Goal: Information Seeking & Learning: Understand process/instructions

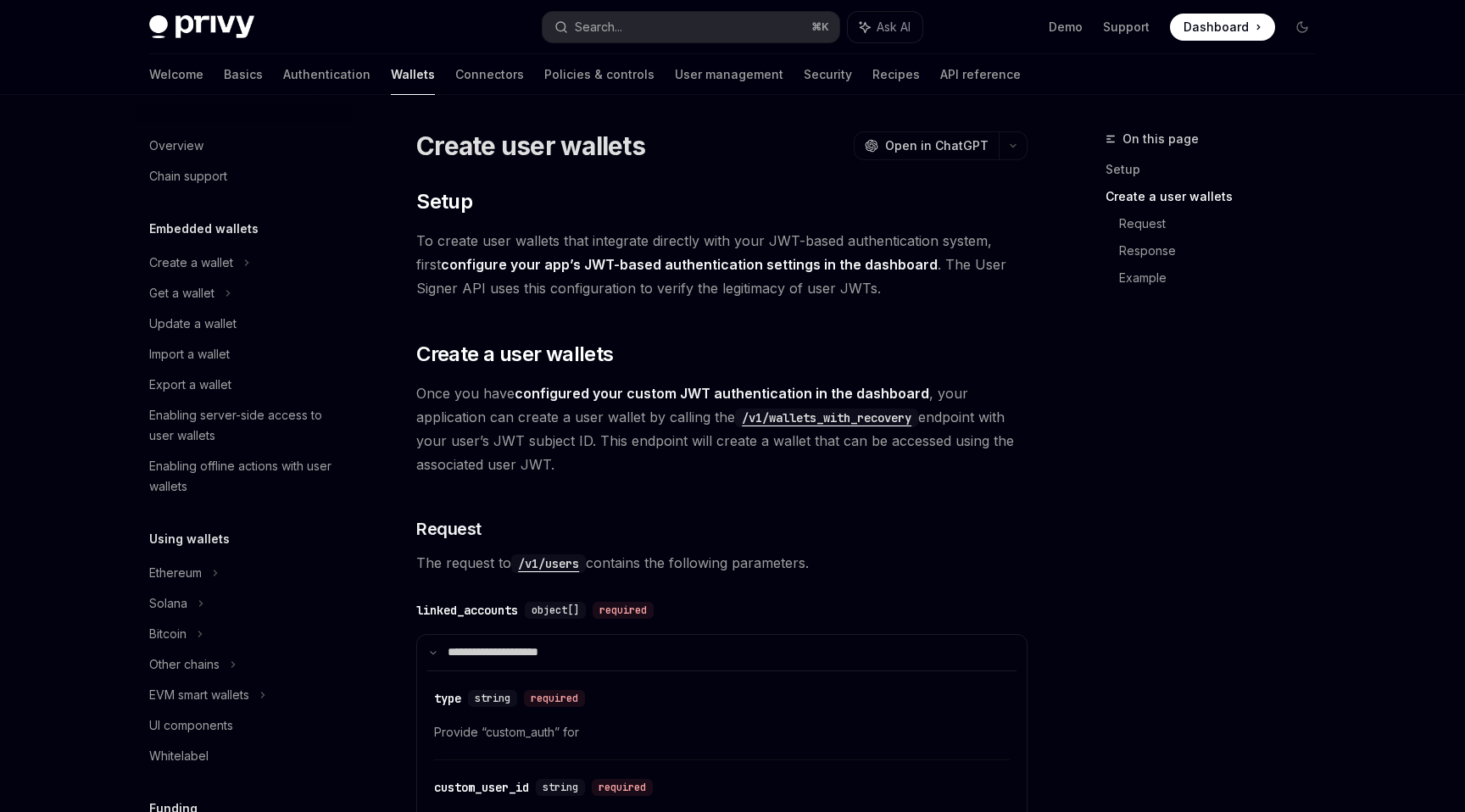
scroll to position [360, 0]
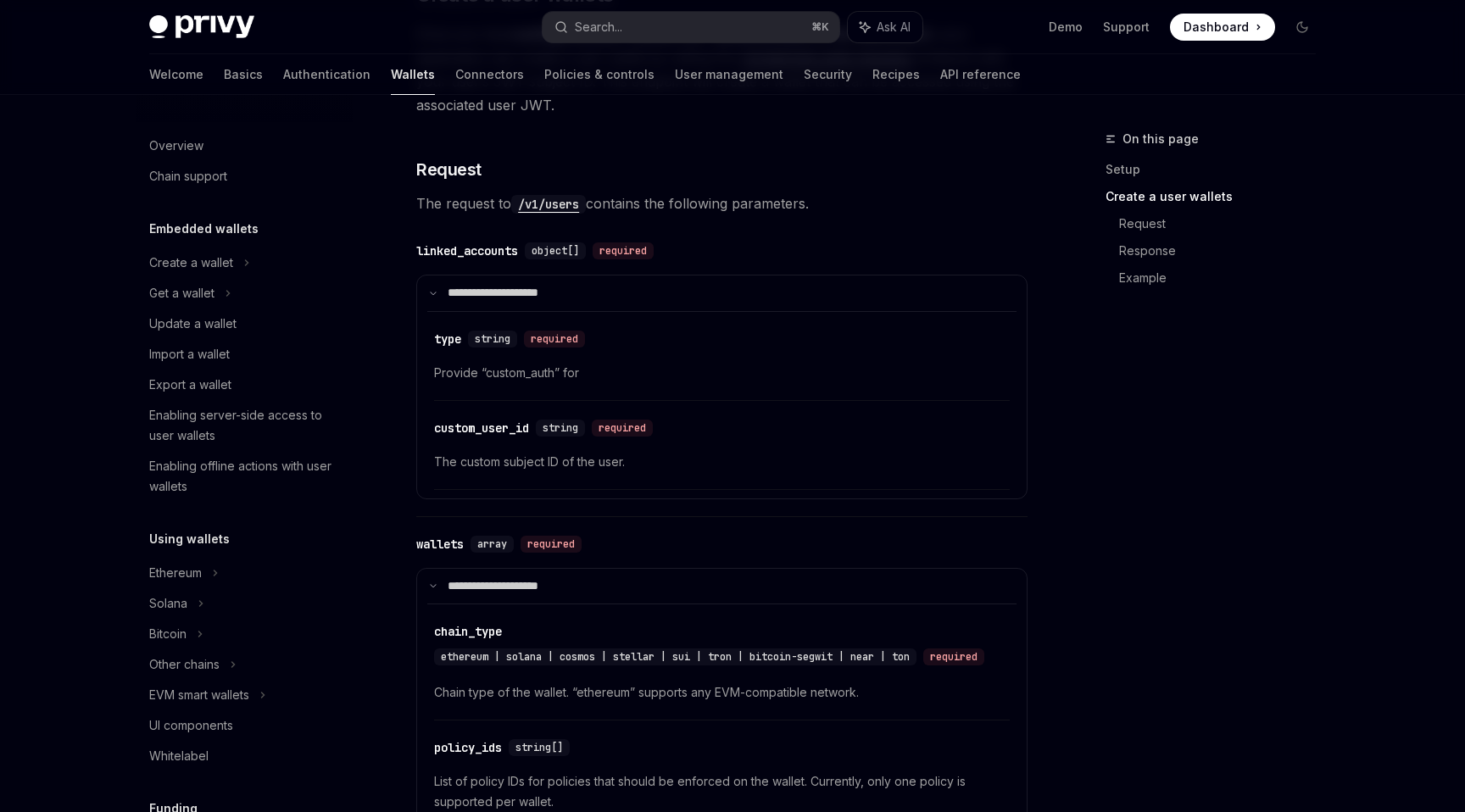
click at [561, 375] on span "Provide “custom_auth” for" at bounding box center [722, 373] width 576 height 20
click at [539, 375] on span "Provide “custom_auth” for" at bounding box center [722, 373] width 576 height 20
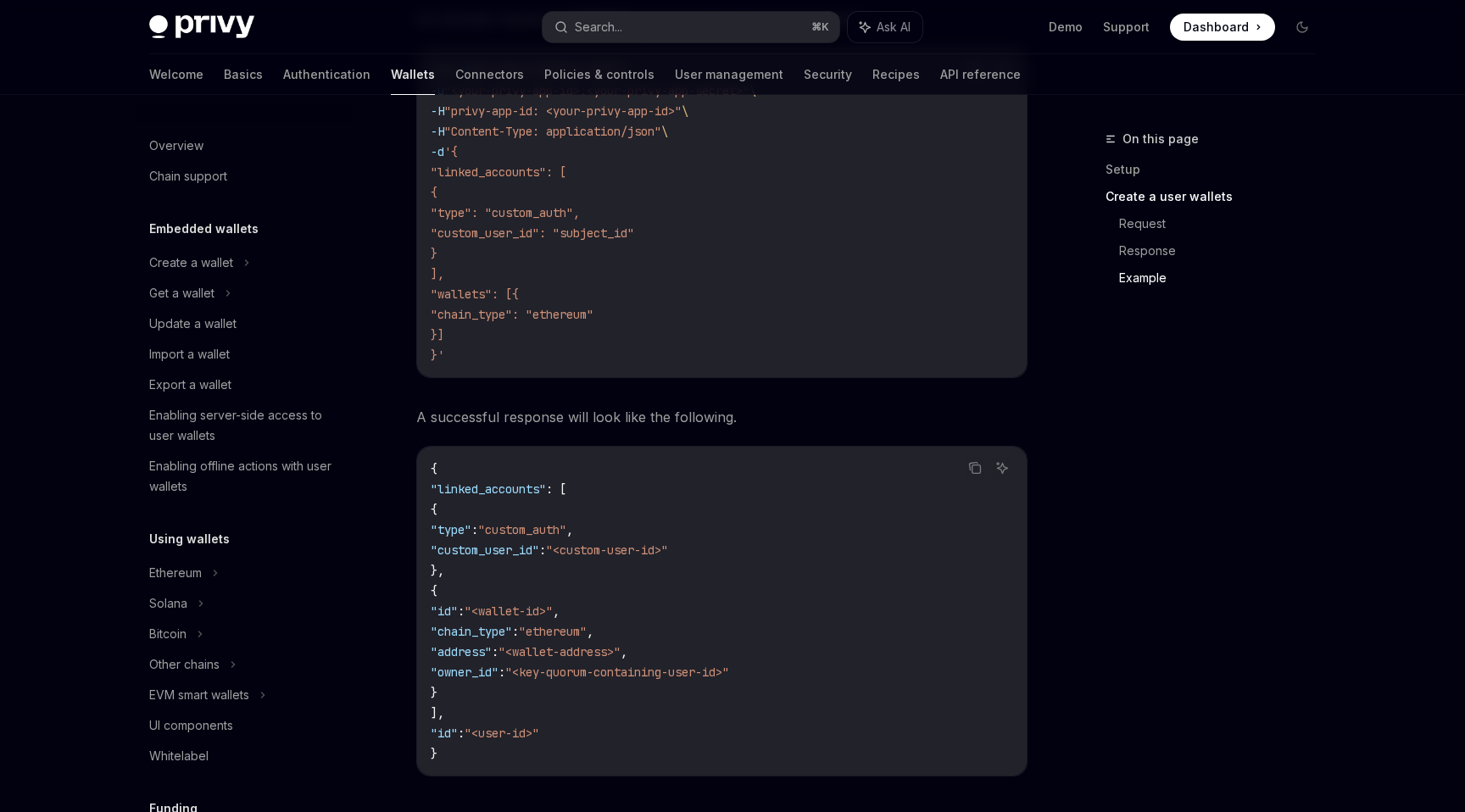
scroll to position [1472, 0]
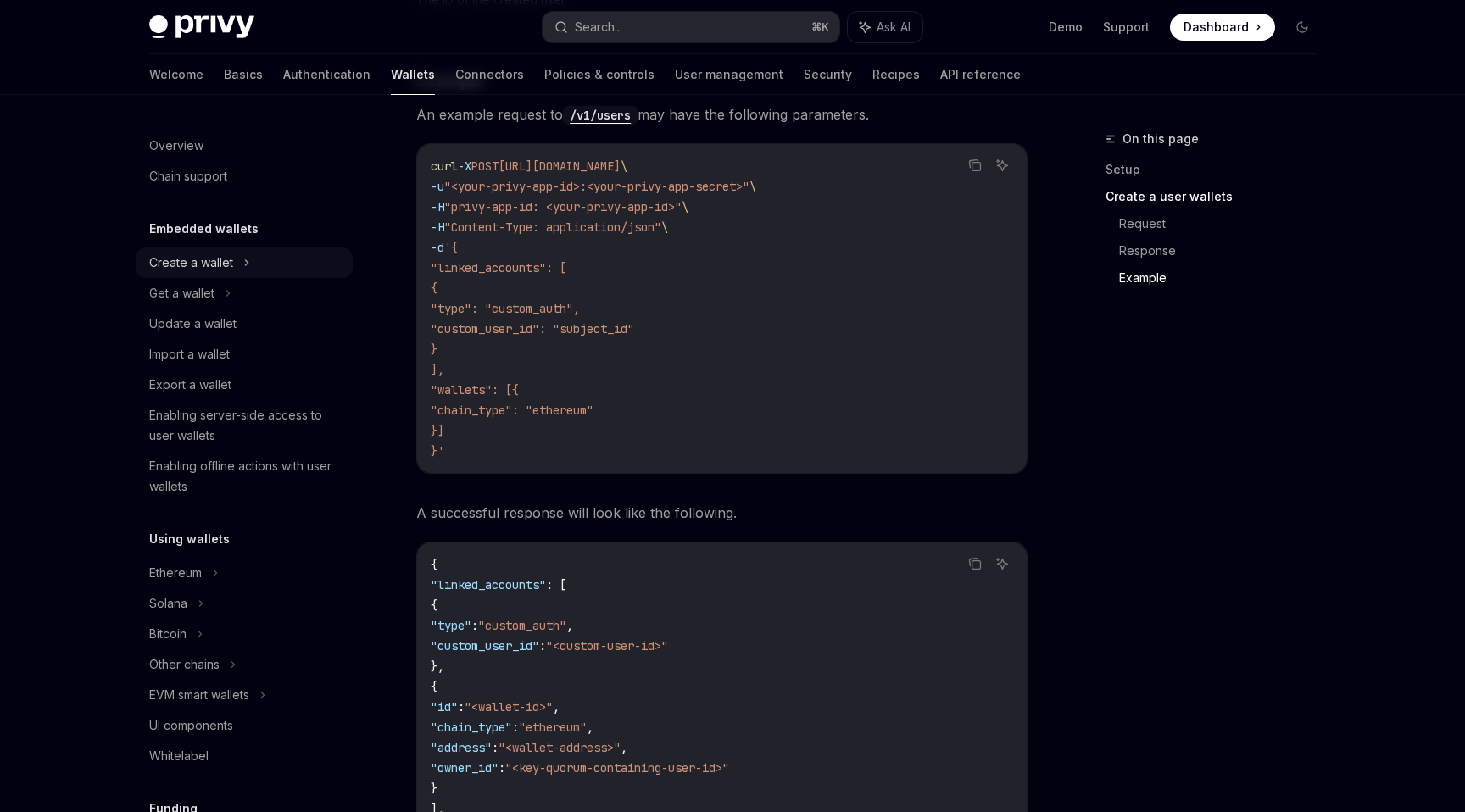
click at [207, 272] on div "Create a wallet" at bounding box center [191, 263] width 84 height 20
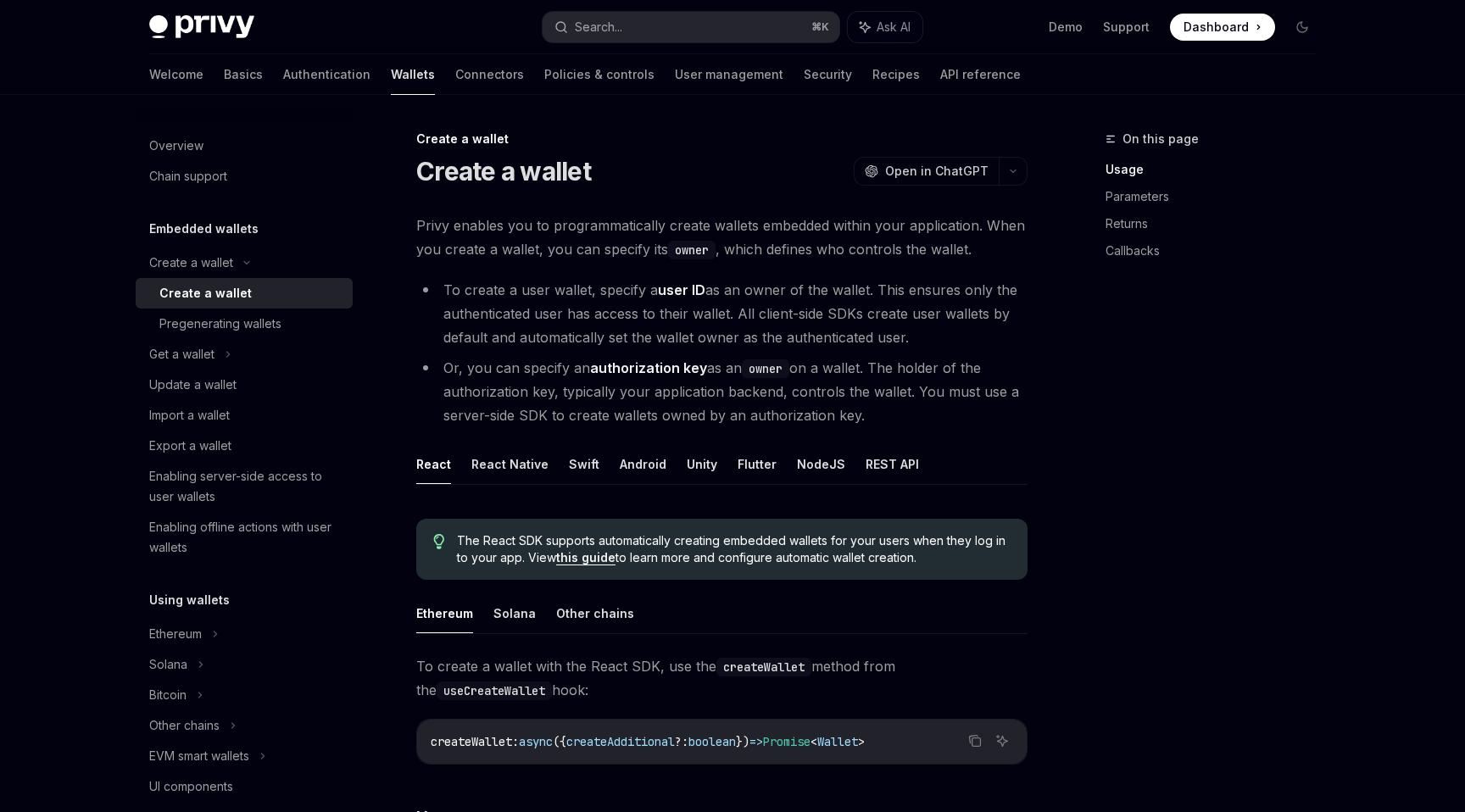
click at [206, 292] on div "Create a wallet" at bounding box center [205, 293] width 92 height 20
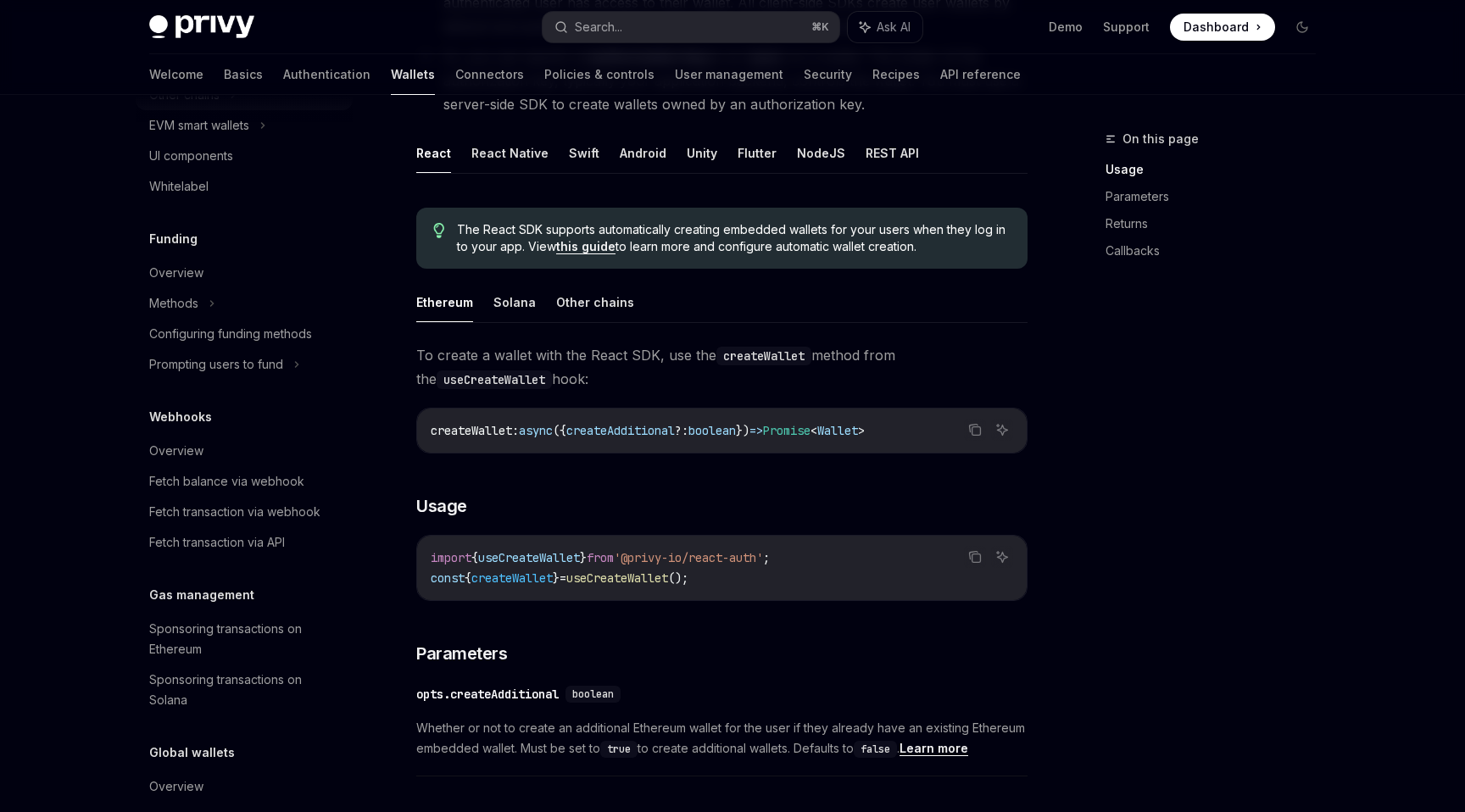
scroll to position [634, 0]
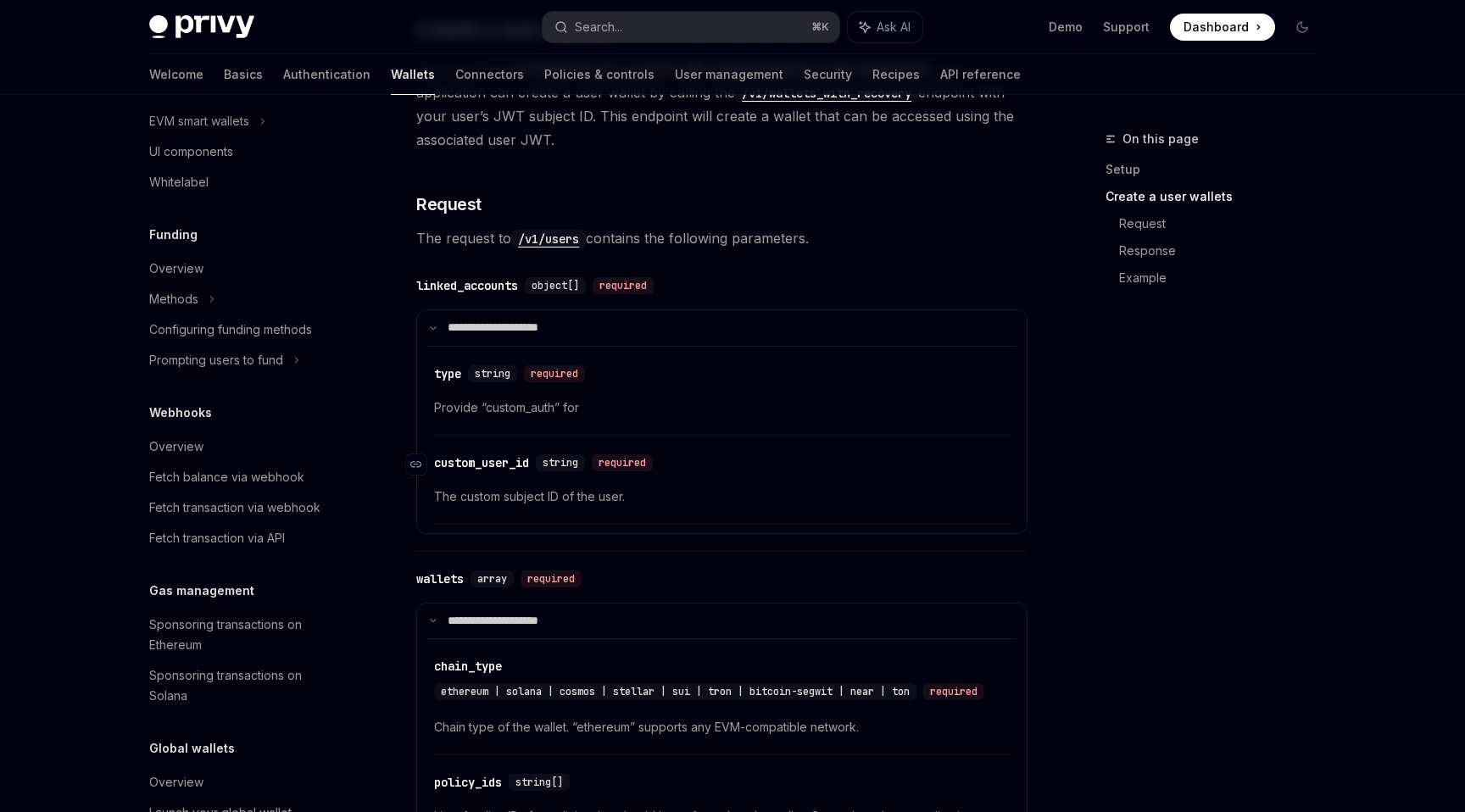
scroll to position [327, 0]
click at [508, 369] on span "string" at bounding box center [493, 373] width 36 height 14
click at [512, 406] on span "Provide “custom_auth” for" at bounding box center [722, 406] width 576 height 20
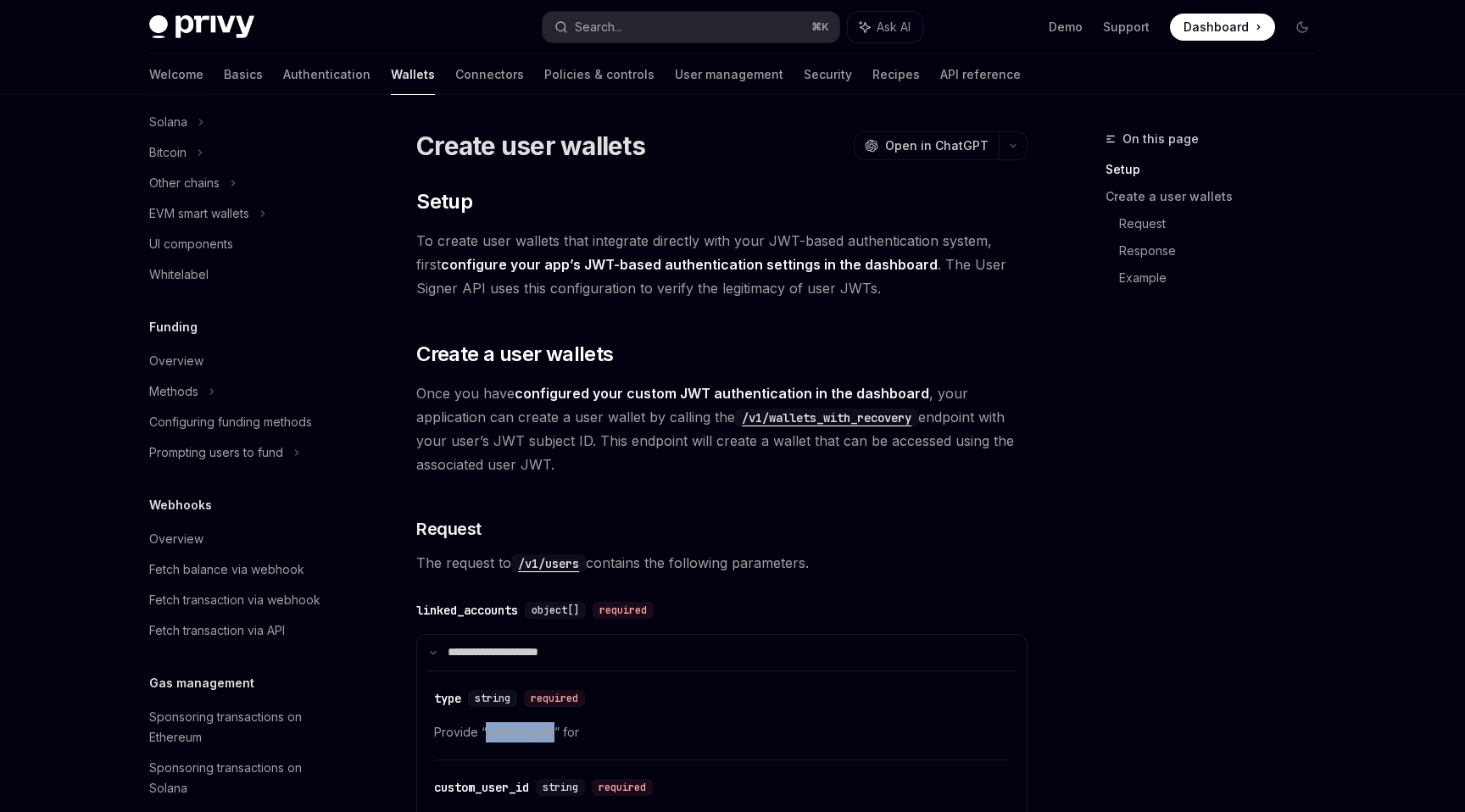
scroll to position [0, 0]
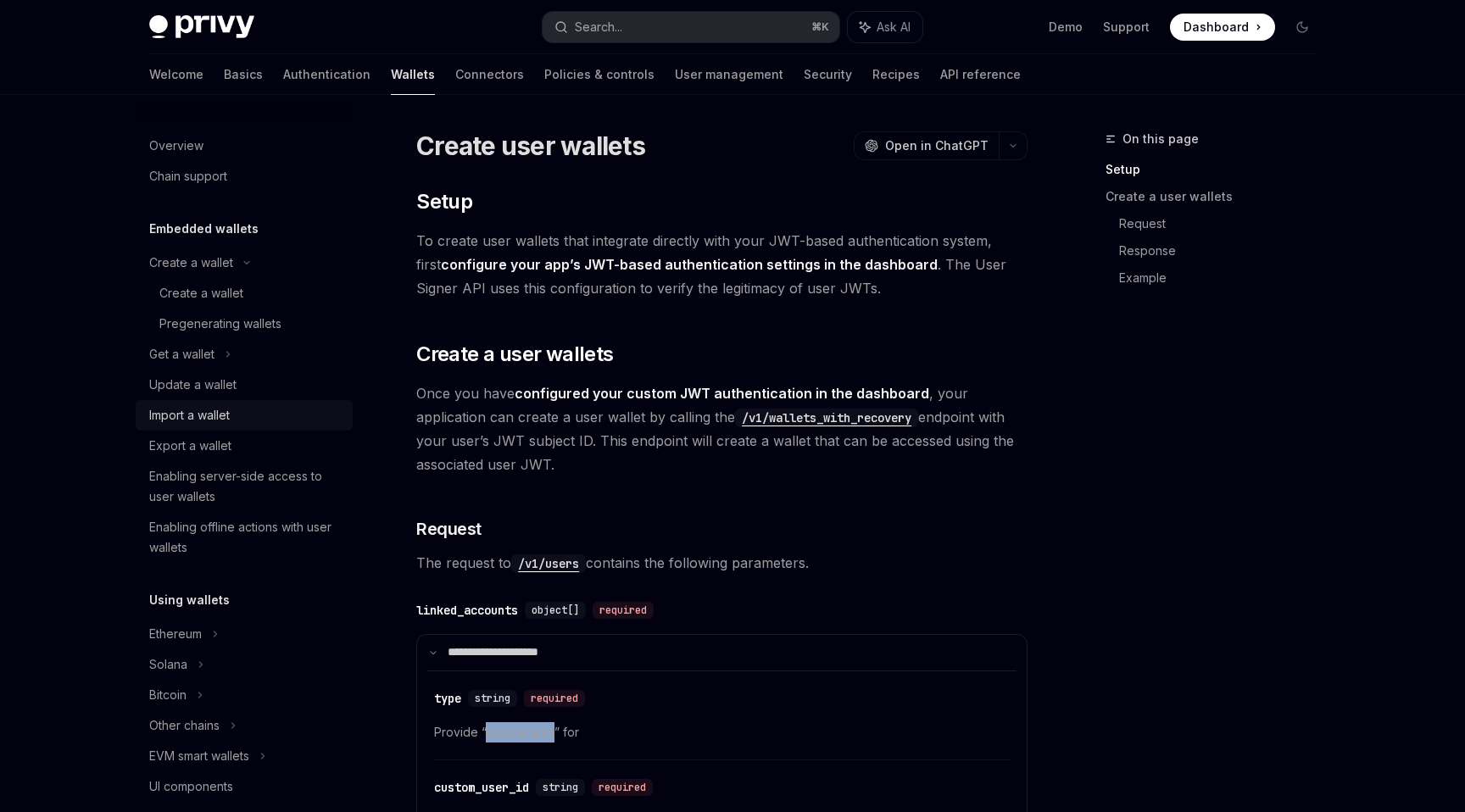
click at [233, 406] on div "Import a wallet" at bounding box center [245, 415] width 193 height 20
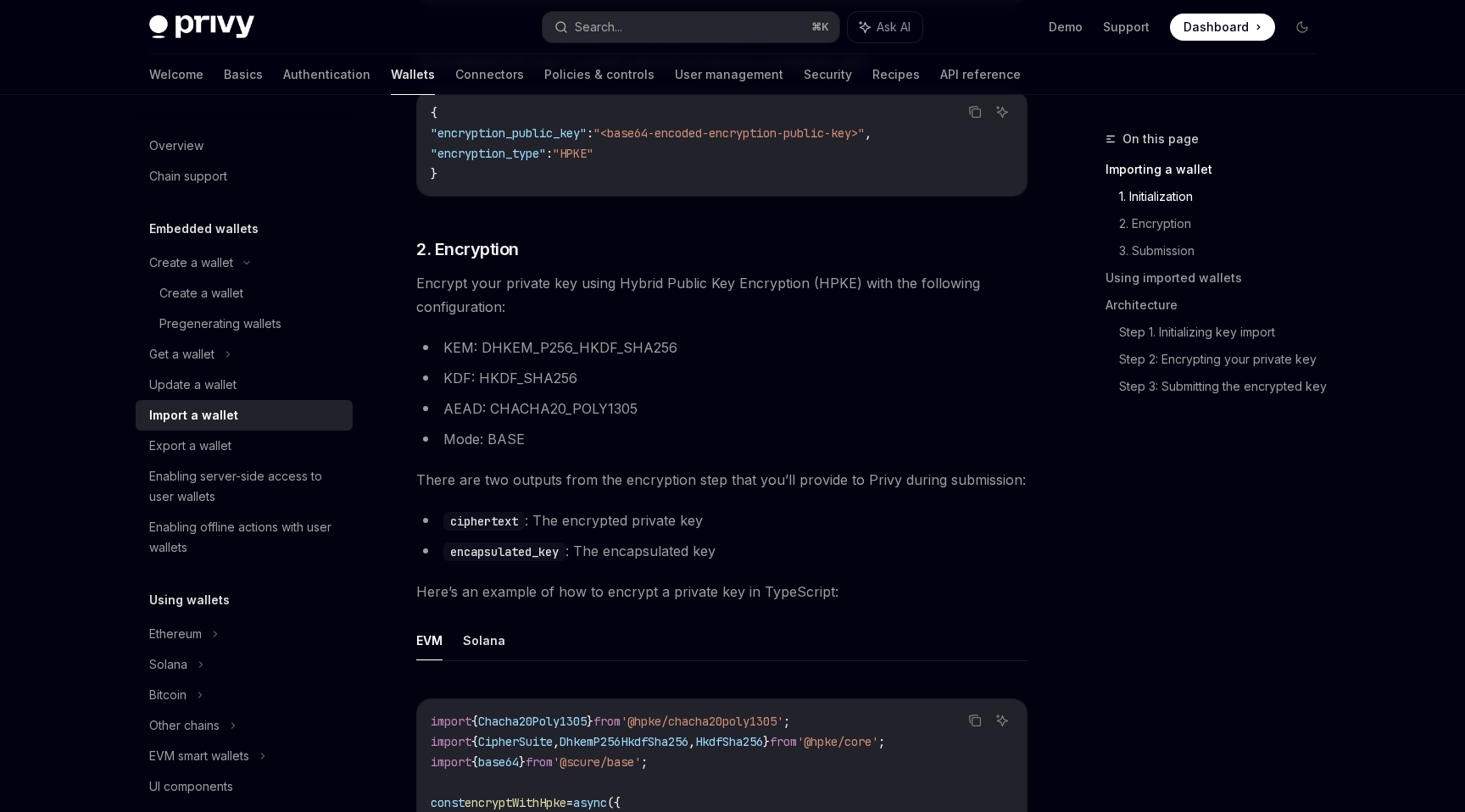
scroll to position [1853, 0]
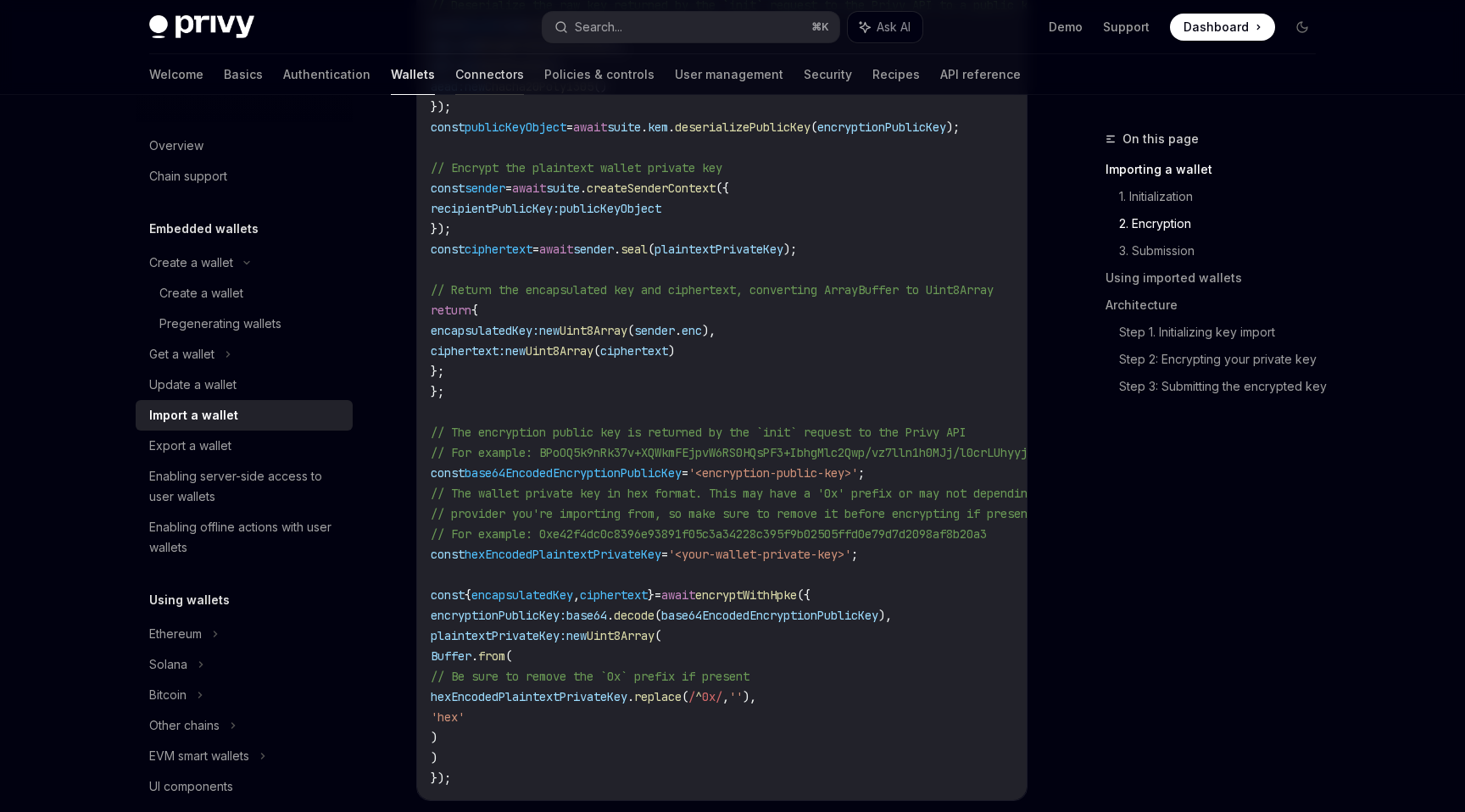
click at [456, 85] on link "Connectors" at bounding box center [490, 74] width 69 height 41
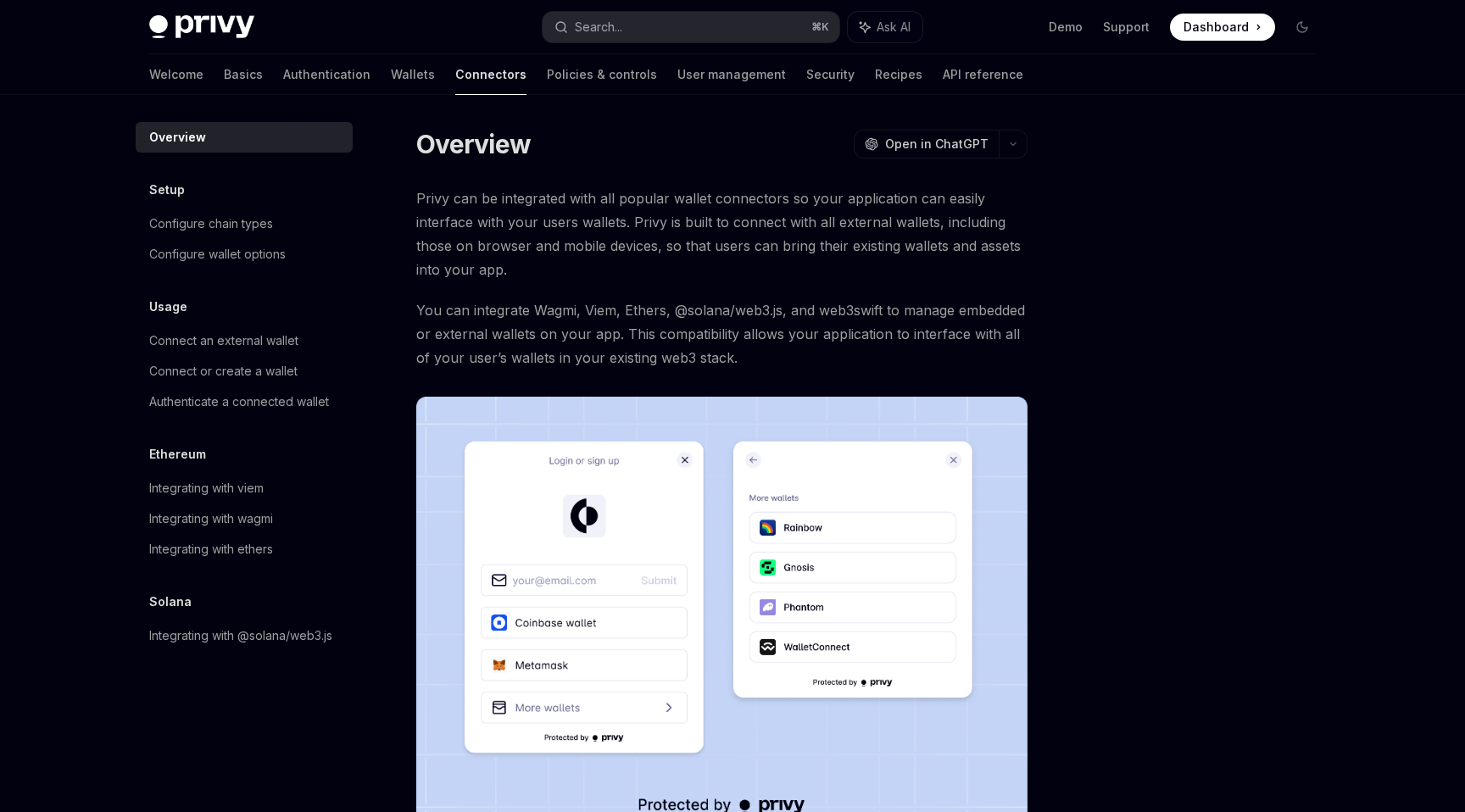
scroll to position [20, 0]
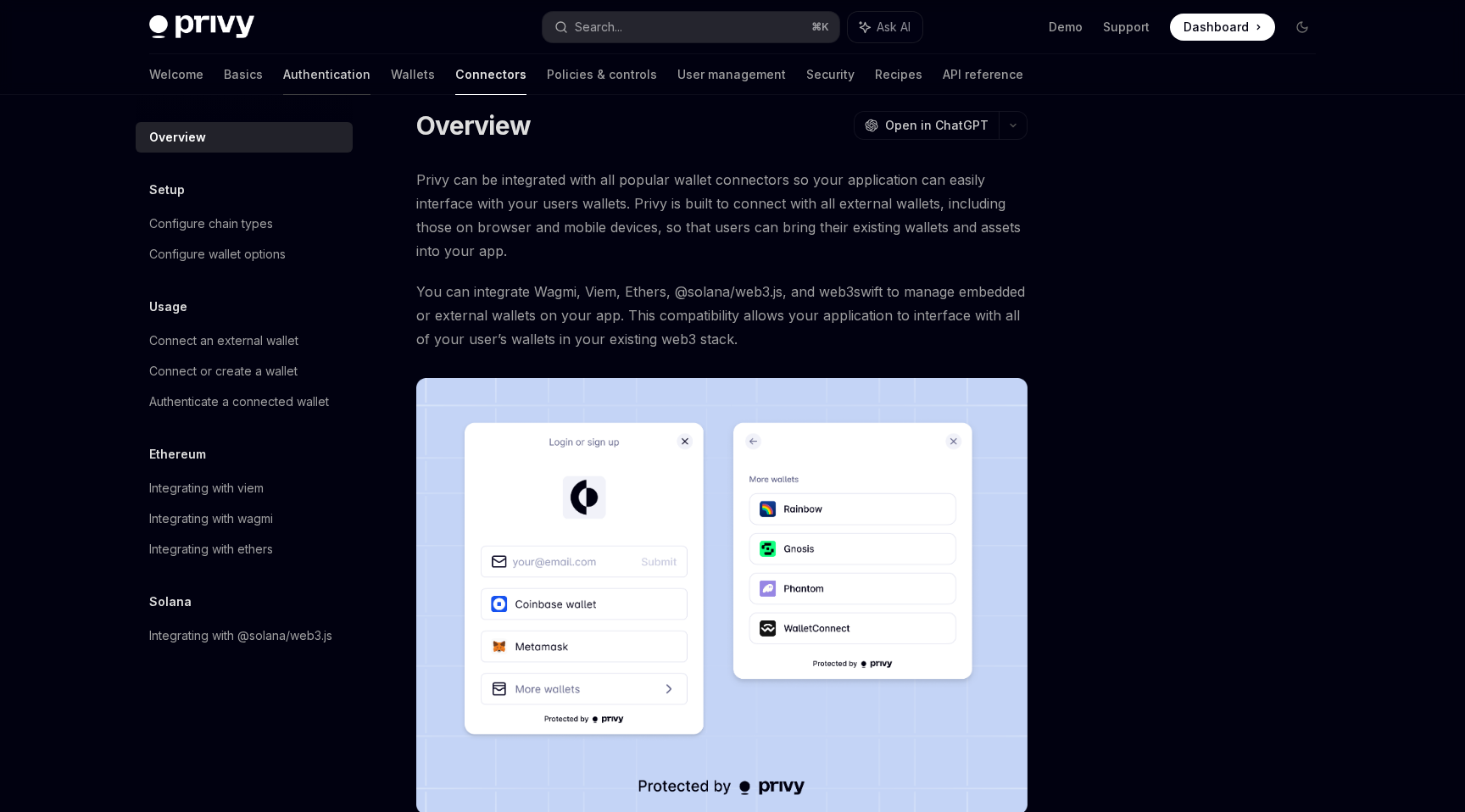
click at [283, 68] on link "Authentication" at bounding box center [326, 74] width 87 height 41
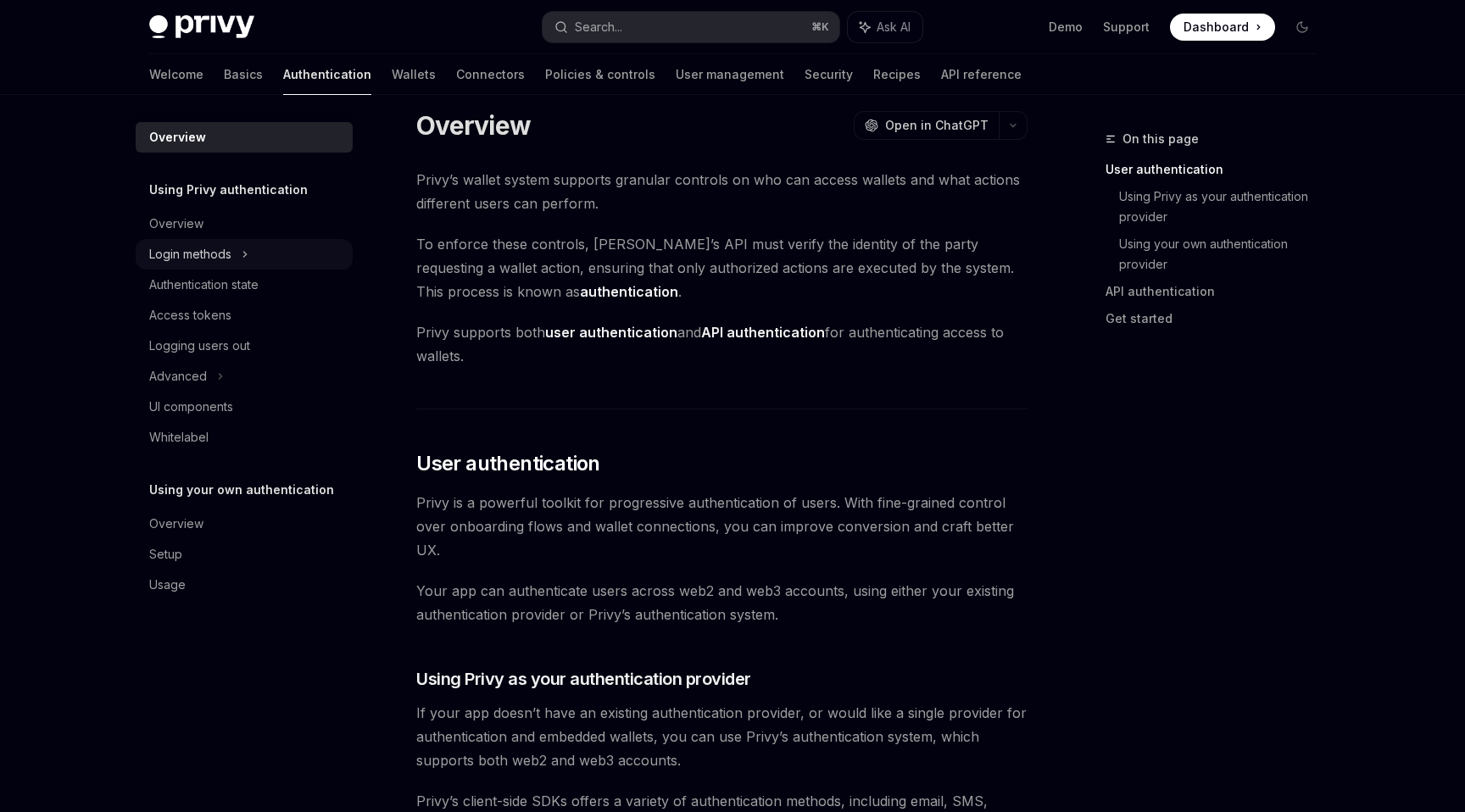
click at [238, 259] on div "Login methods" at bounding box center [244, 254] width 217 height 31
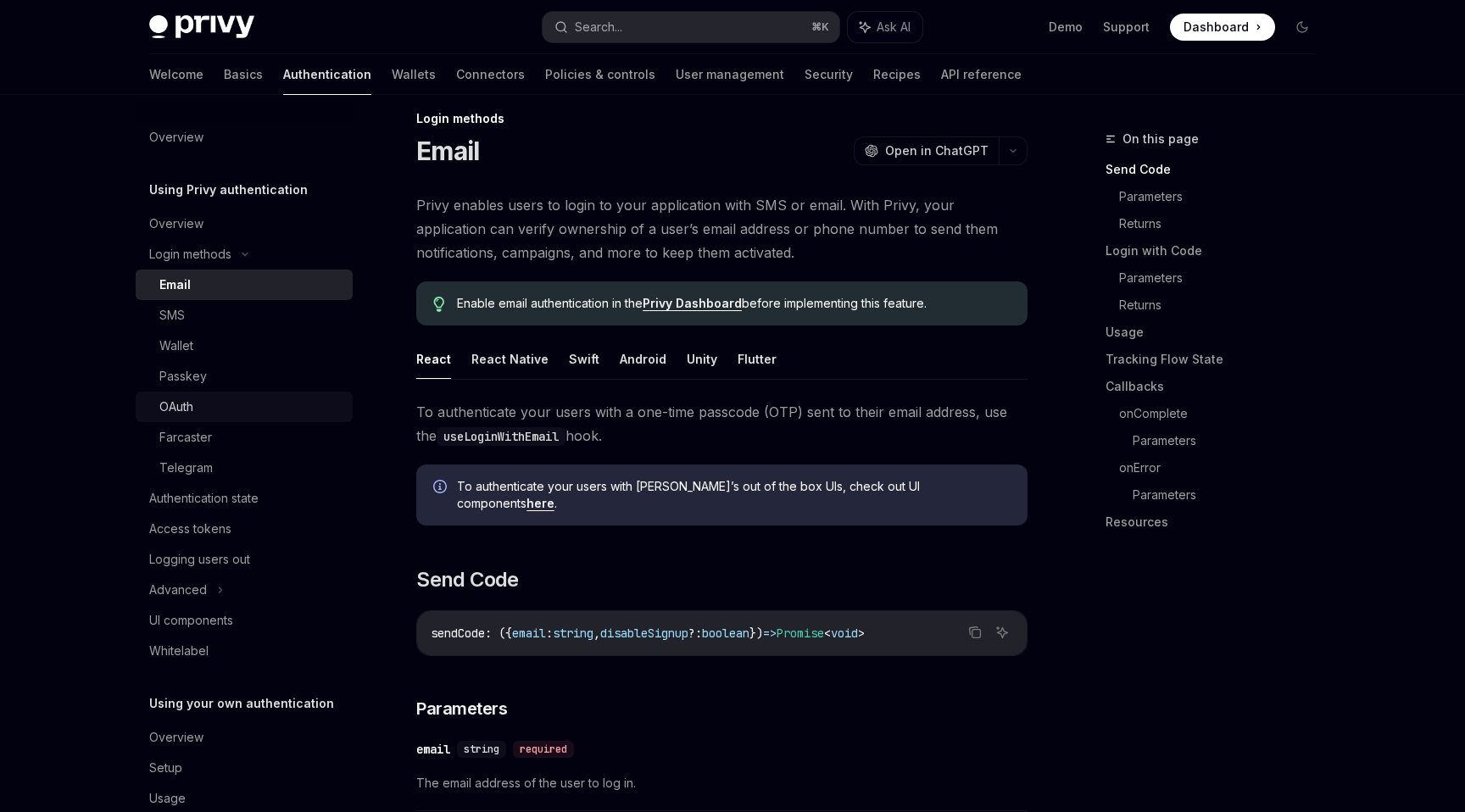
click at [195, 394] on link "OAuth" at bounding box center [244, 406] width 217 height 31
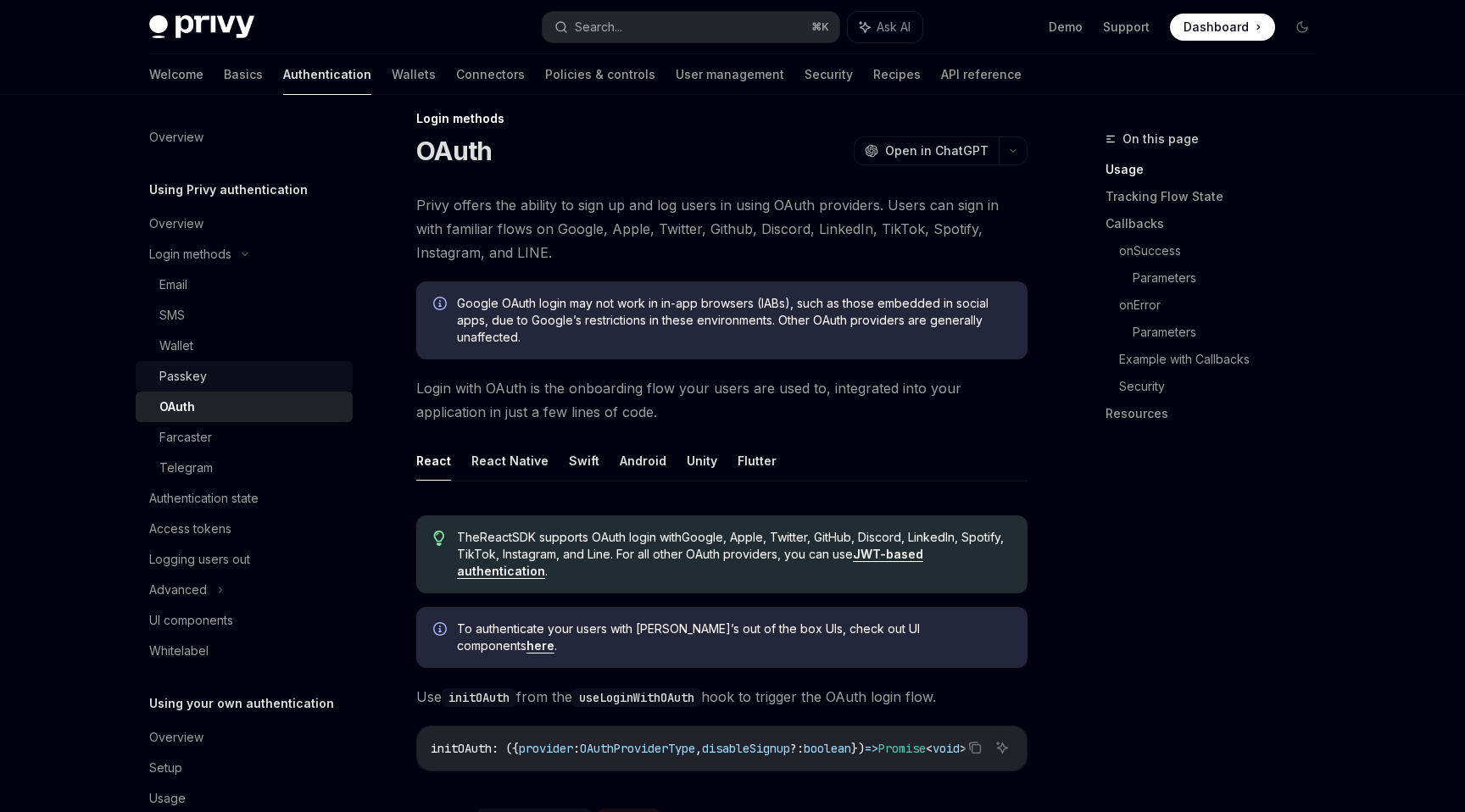
click at [194, 363] on link "Passkey" at bounding box center [244, 376] width 217 height 31
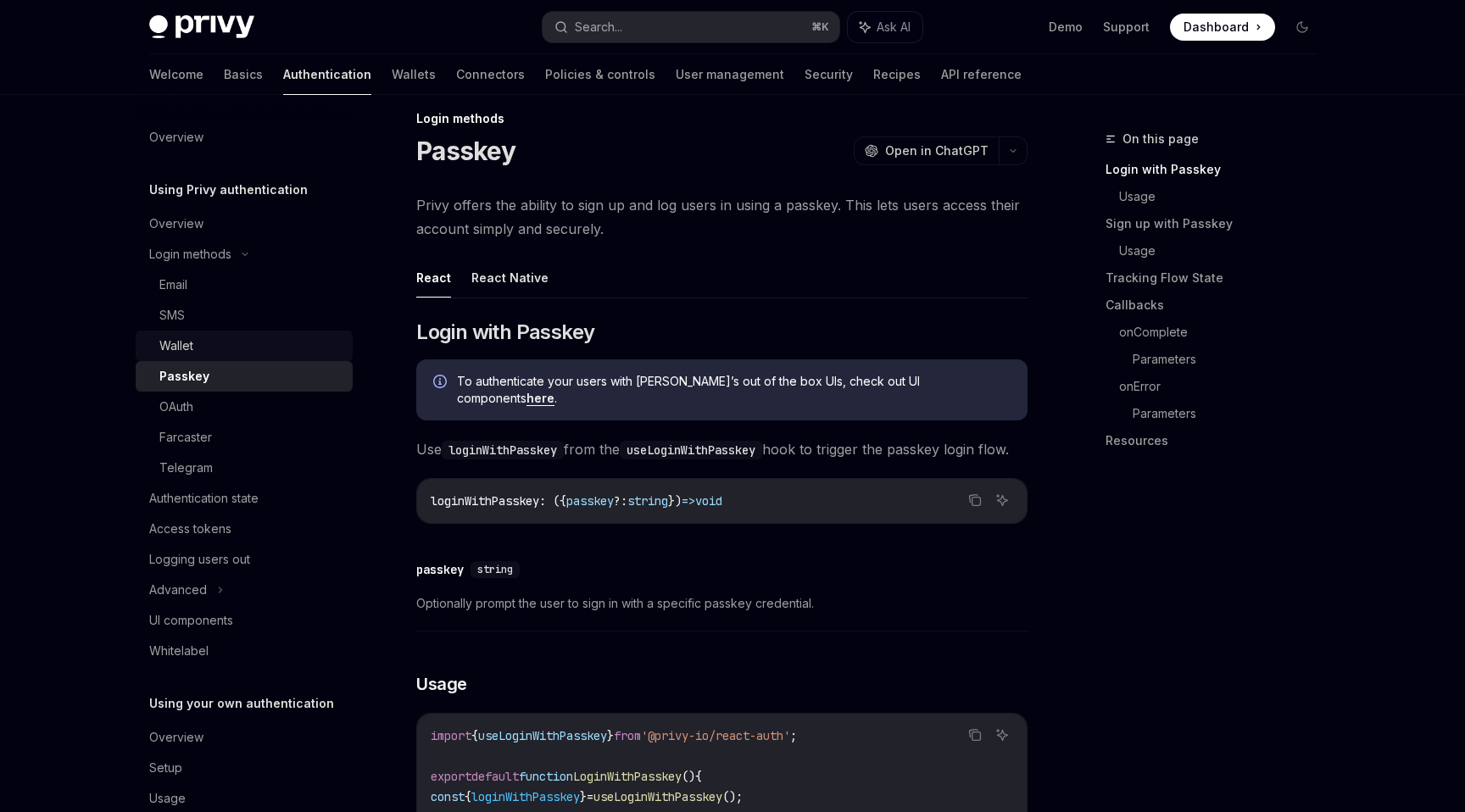
click at [194, 350] on div "Wallet" at bounding box center [250, 346] width 183 height 20
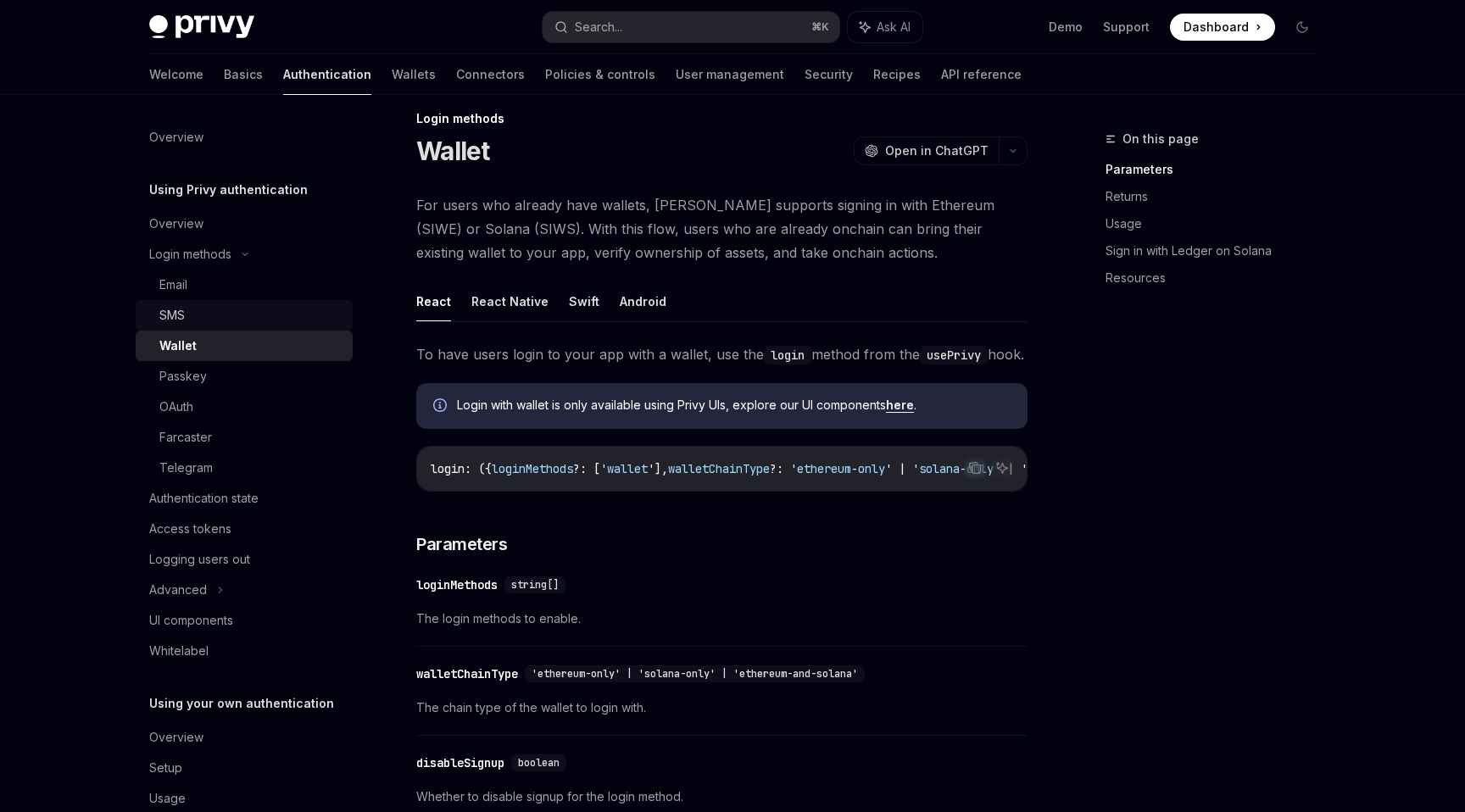
click at [192, 317] on div "SMS" at bounding box center [250, 315] width 183 height 20
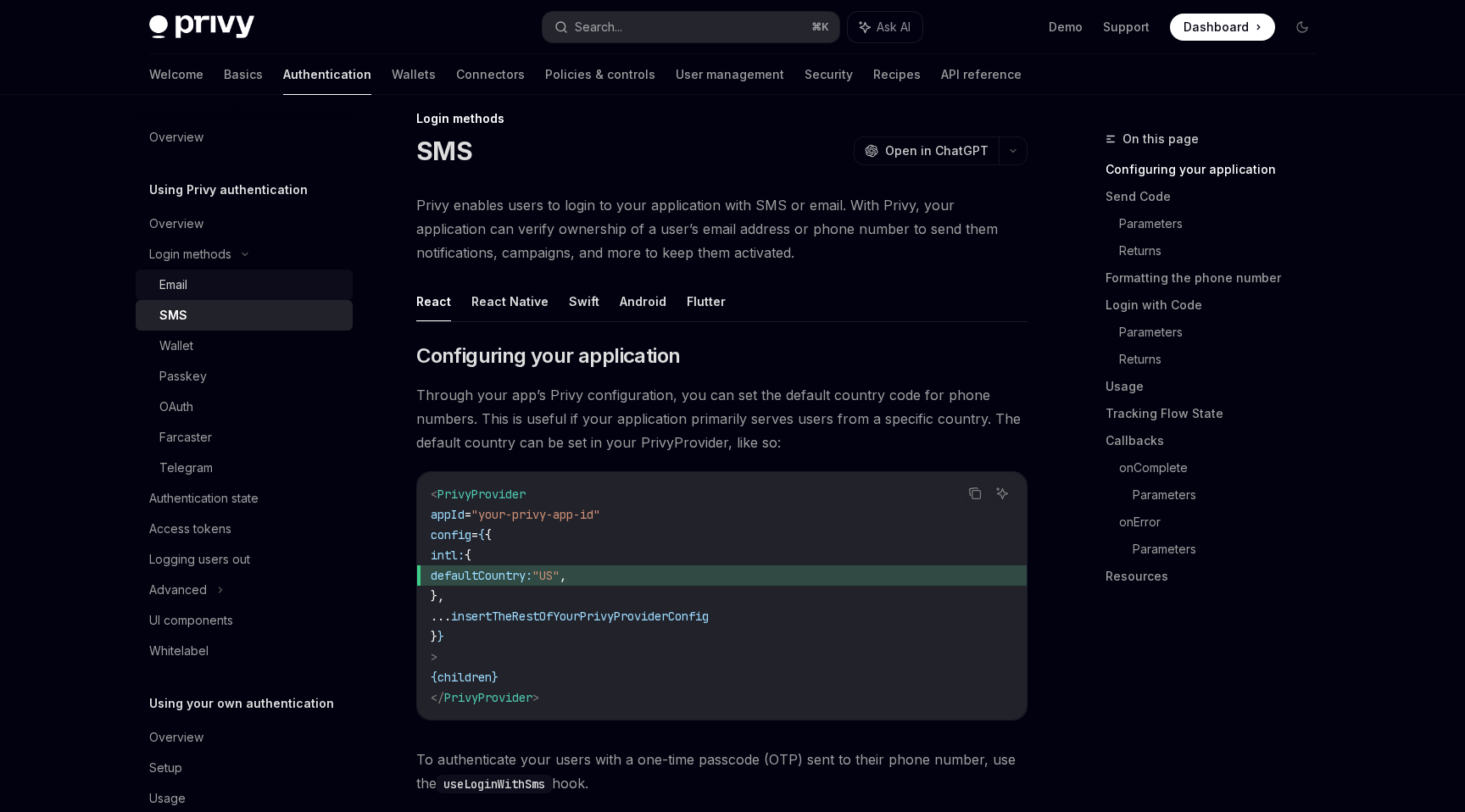
click at [185, 282] on div "Email" at bounding box center [173, 285] width 28 height 20
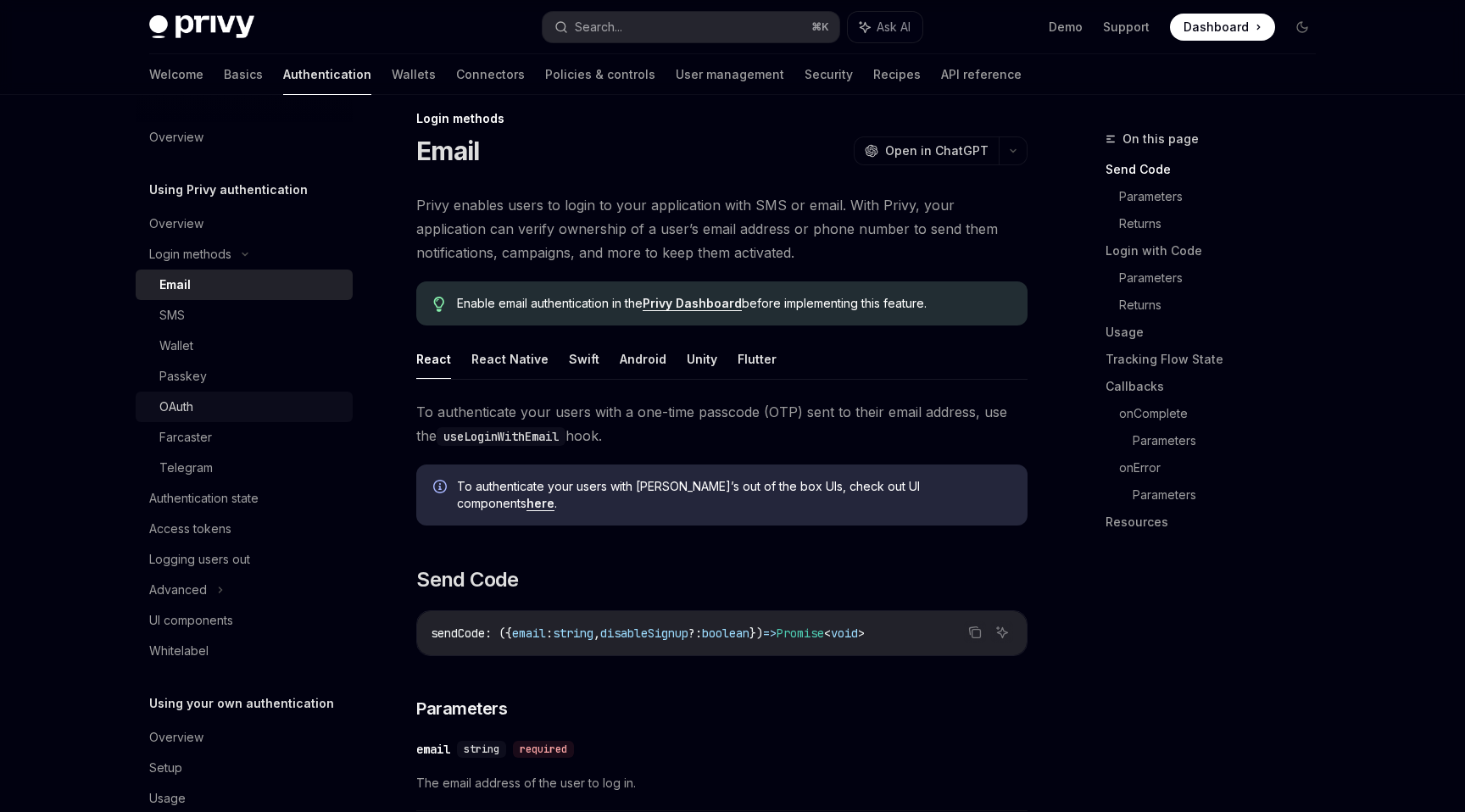
scroll to position [36, 0]
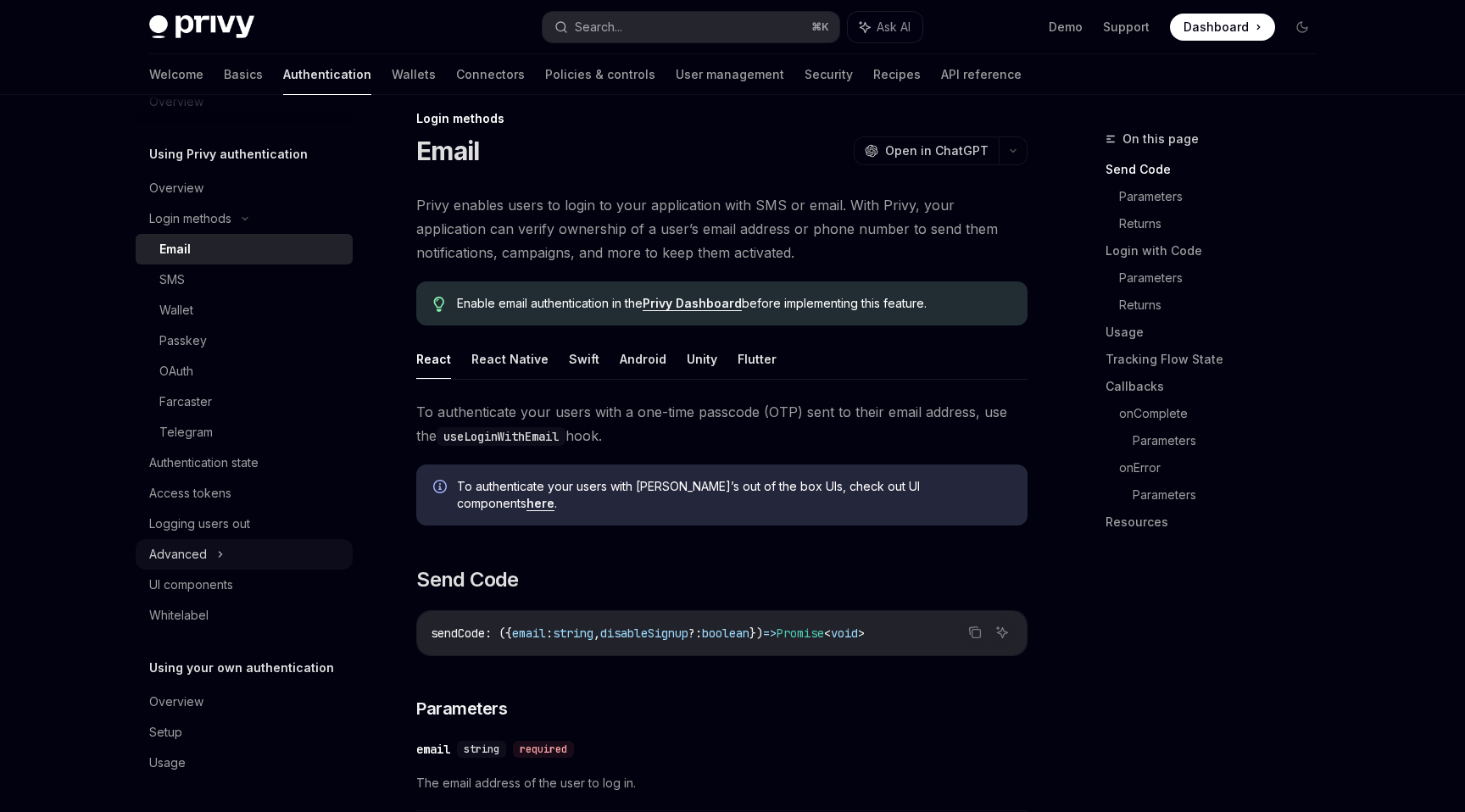
click at [247, 563] on div "Advanced" at bounding box center [244, 554] width 217 height 31
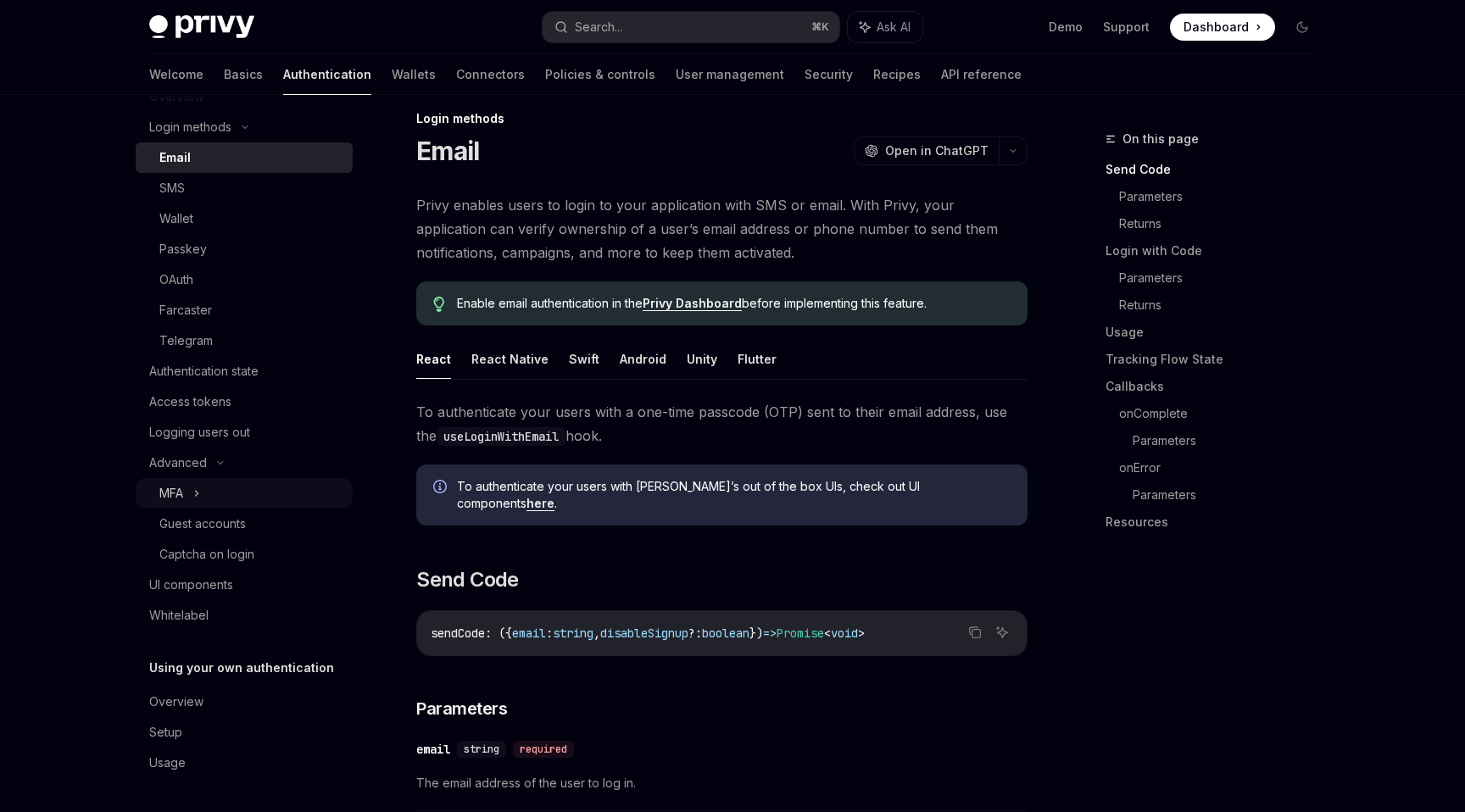
scroll to position [126, 0]
click at [203, 243] on div "Passkey" at bounding box center [183, 250] width 48 height 20
type textarea "*"
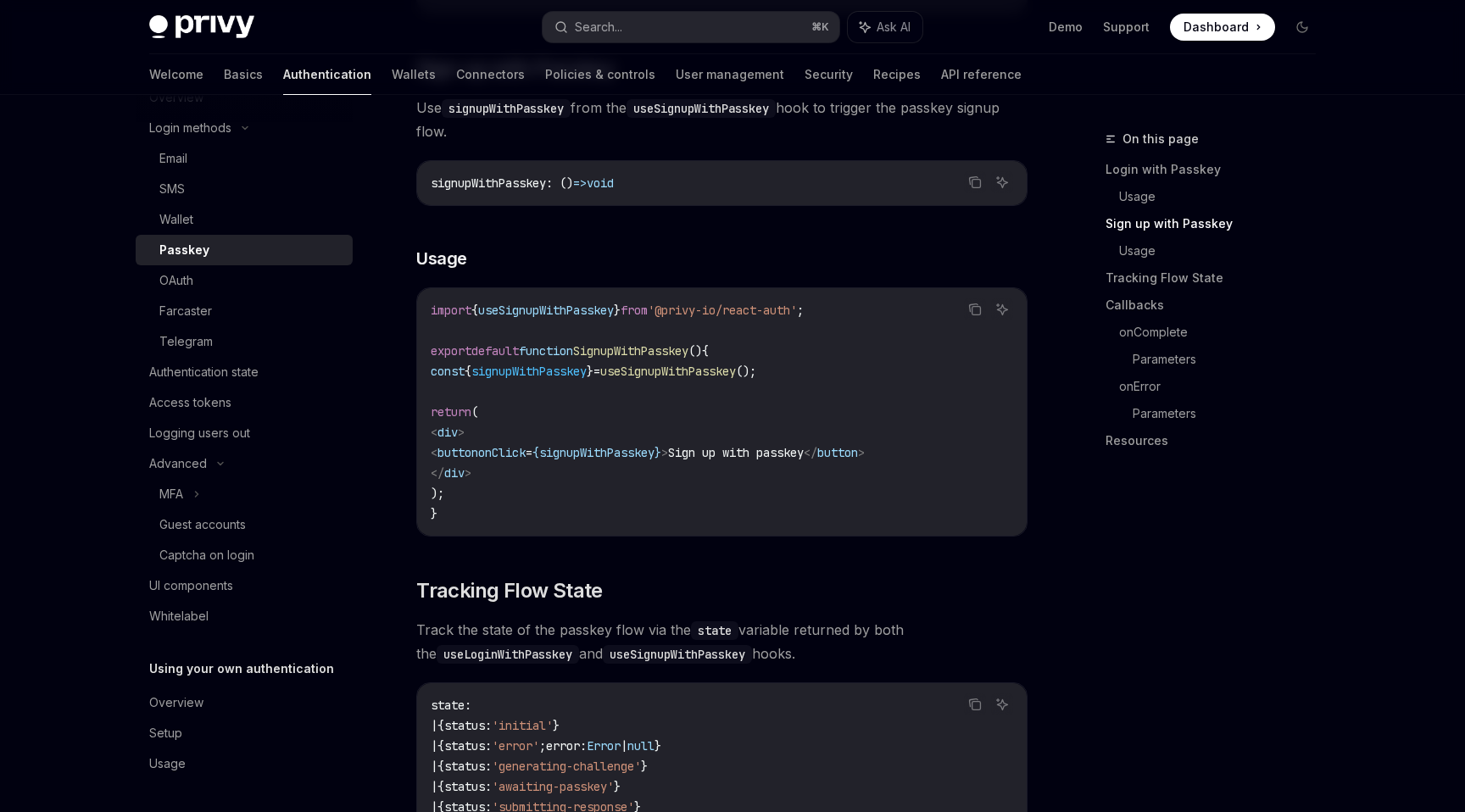
scroll to position [1077, 0]
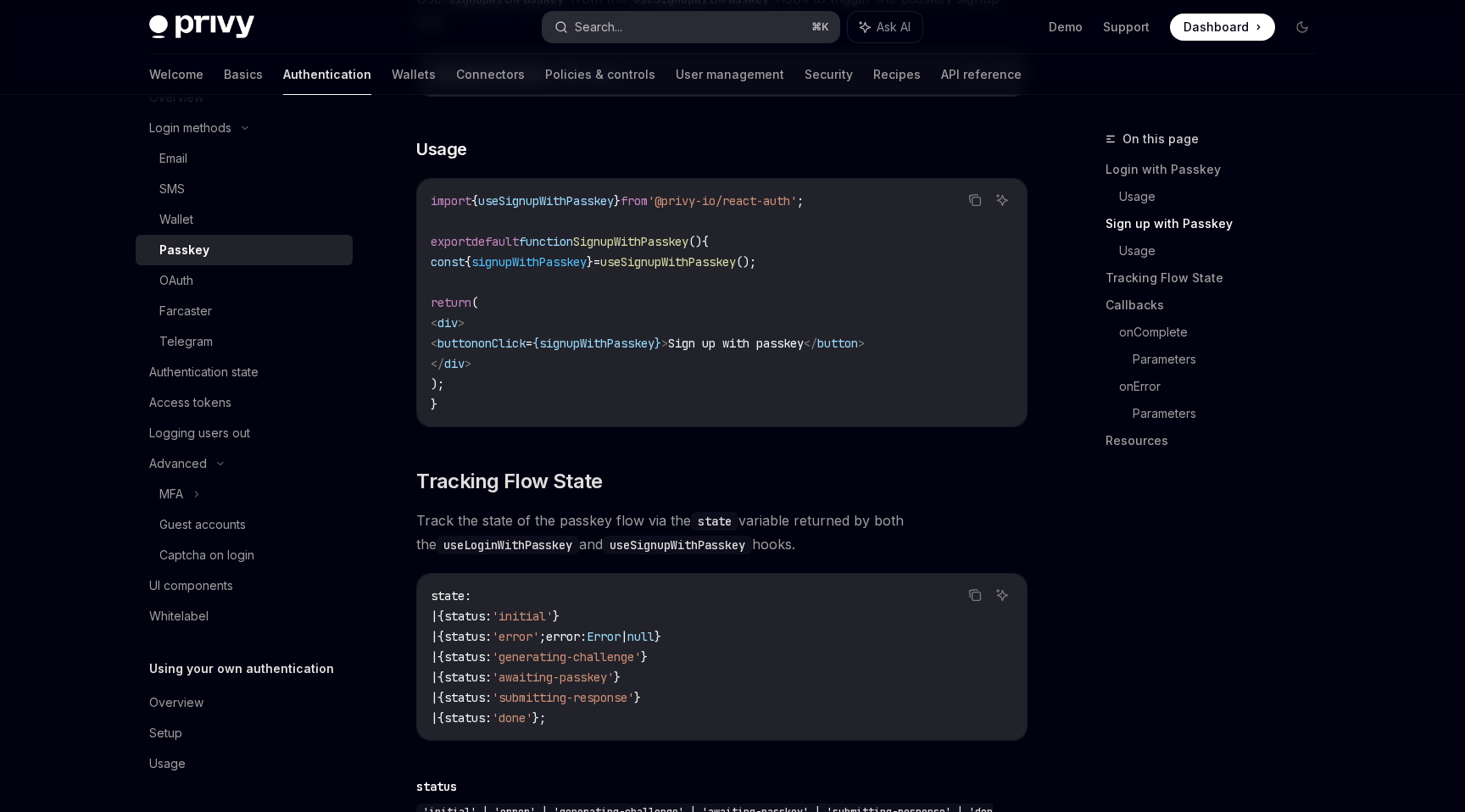
click at [622, 31] on div "Search..." at bounding box center [599, 27] width 48 height 20
type input "**********"
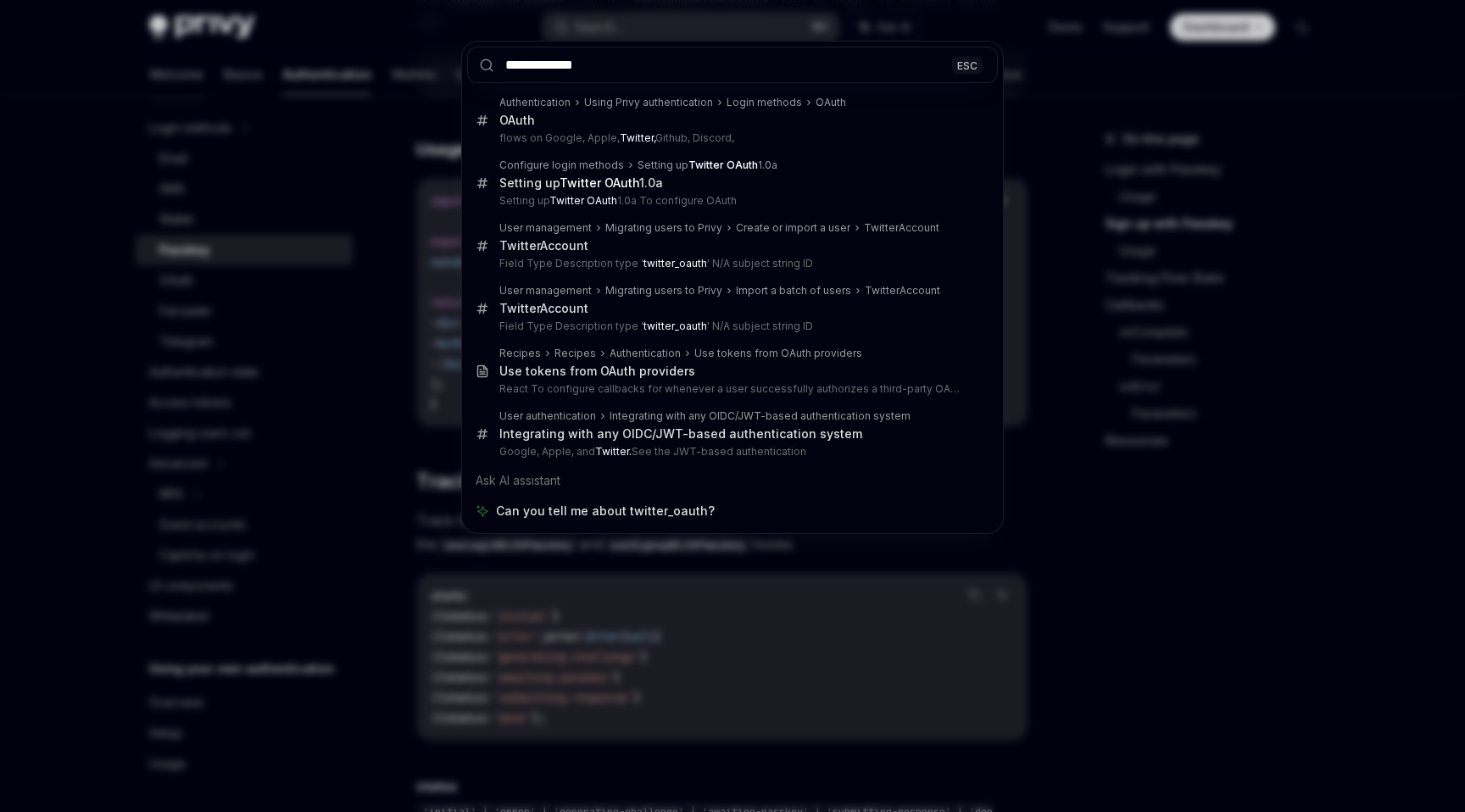
click at [652, 70] on input "**********" at bounding box center [732, 65] width 531 height 36
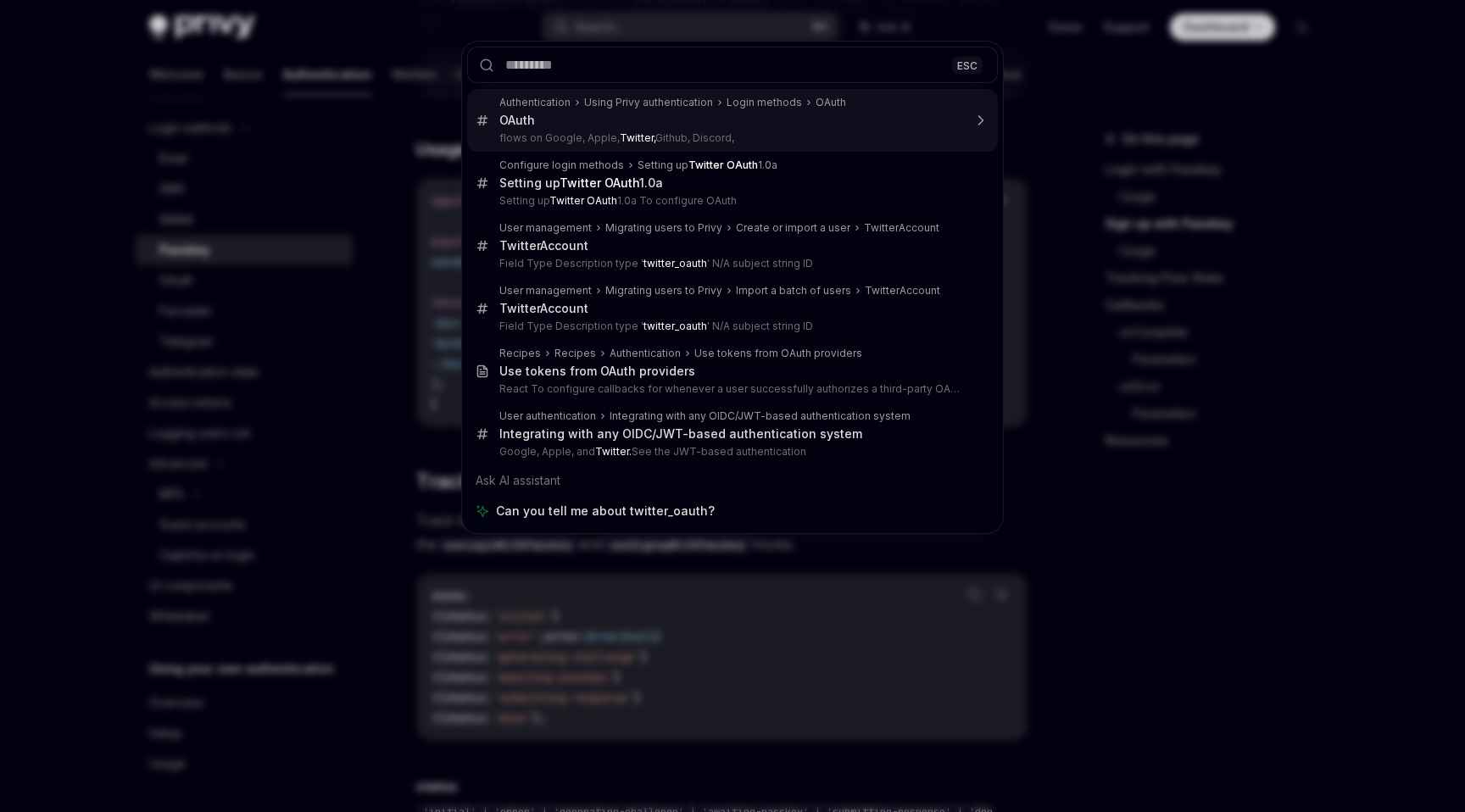
type textarea "*"
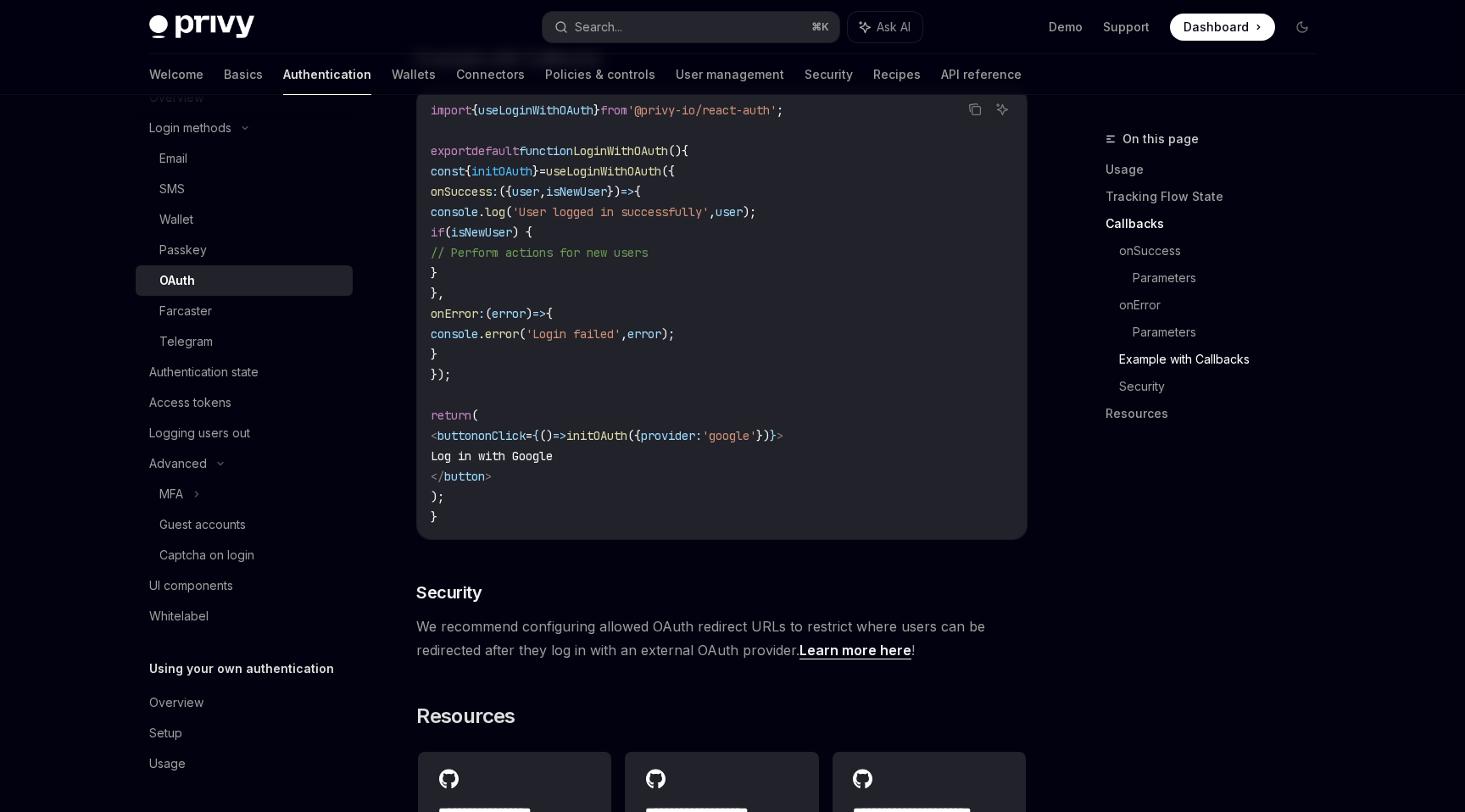
scroll to position [3441, 0]
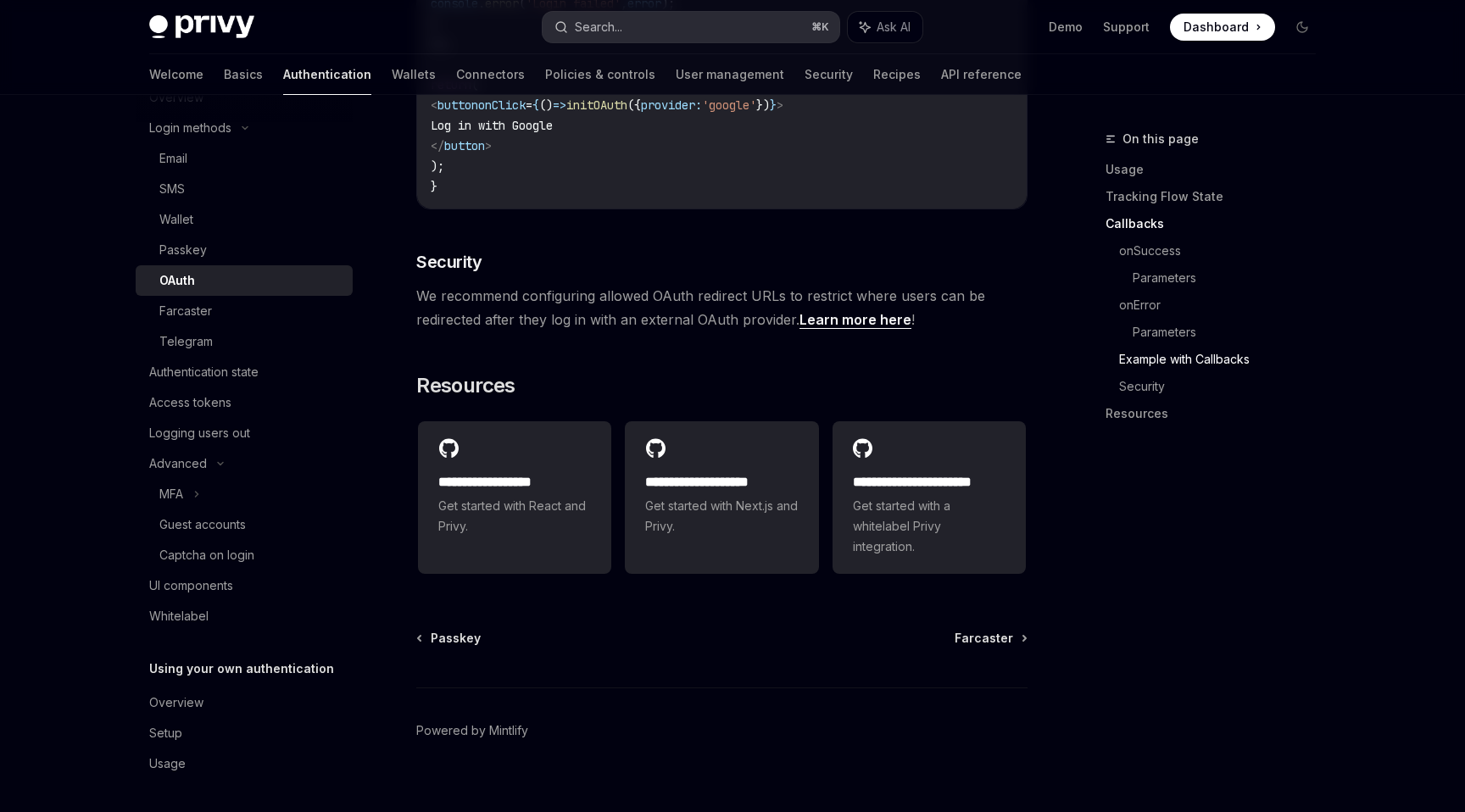
click at [697, 36] on button "Search... ⌘ K" at bounding box center [691, 27] width 297 height 31
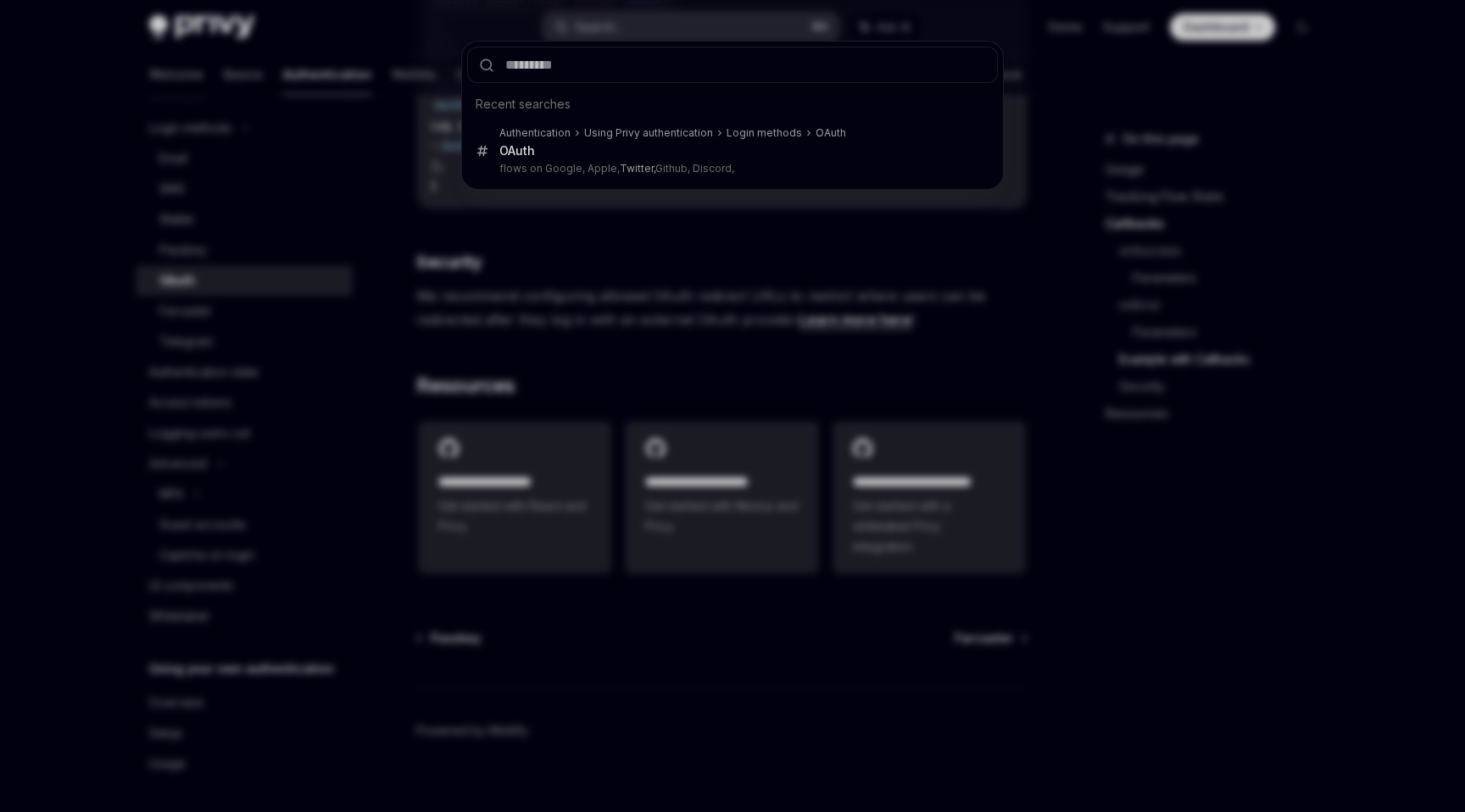
type input "**********"
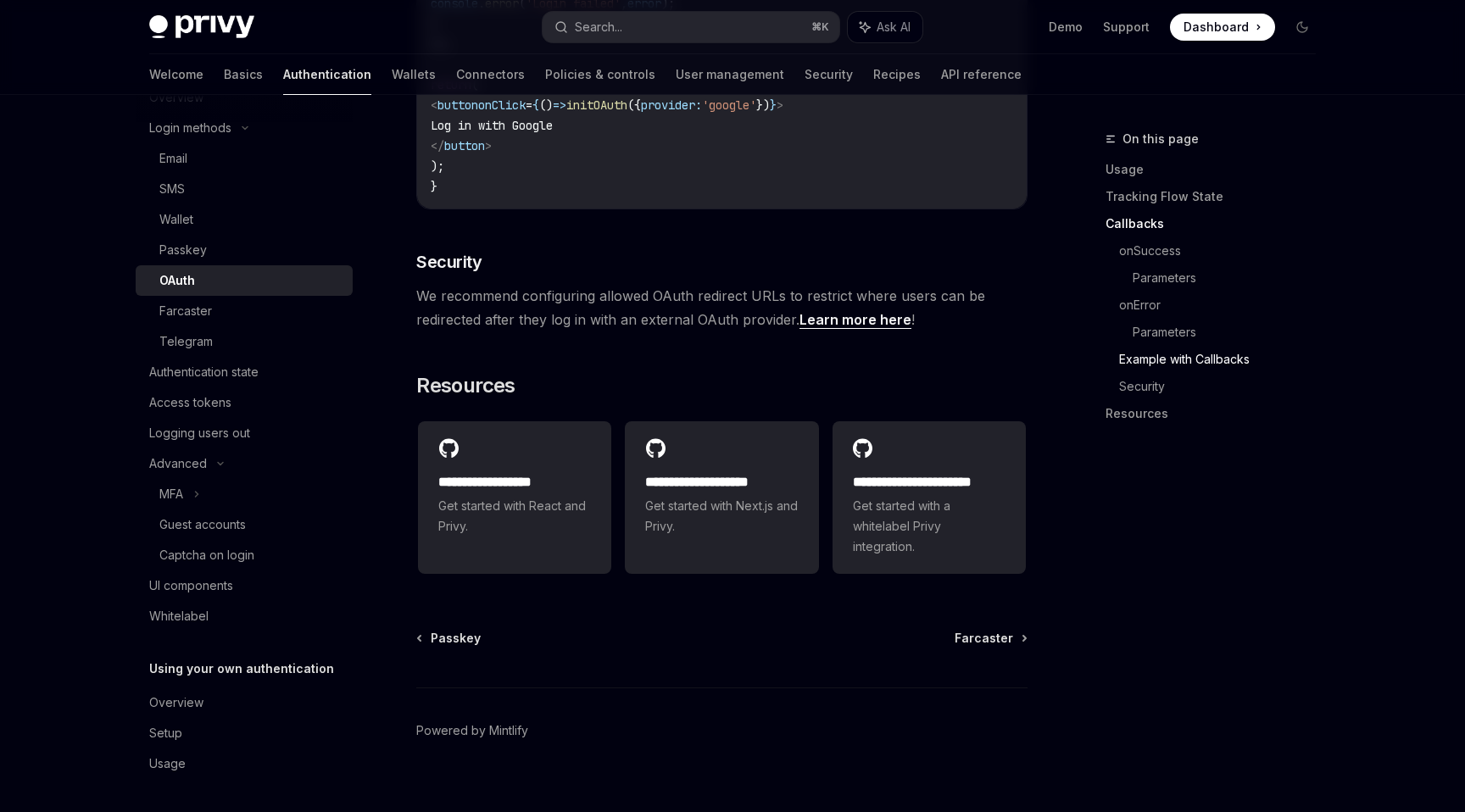
type textarea "*"
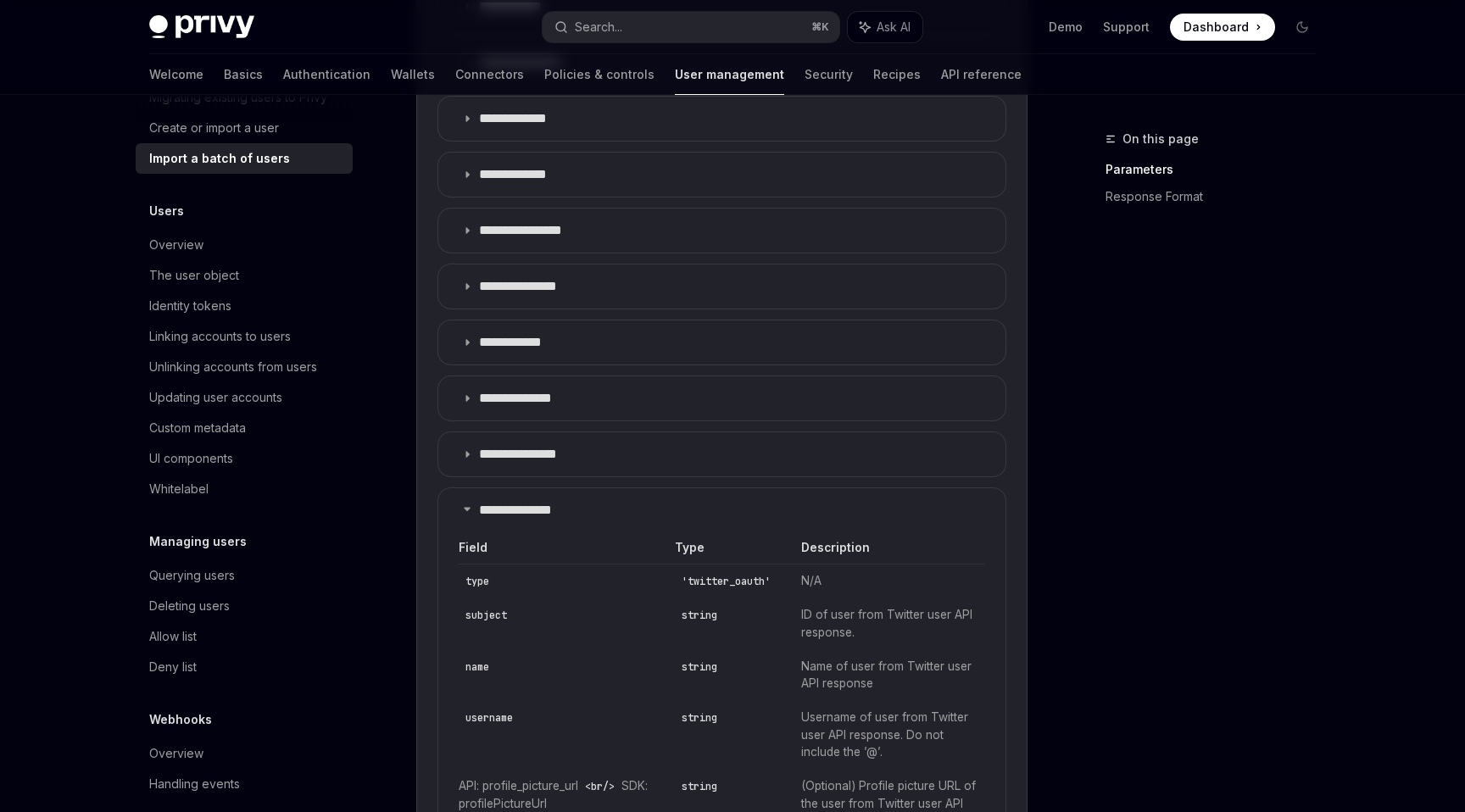
scroll to position [1763, 0]
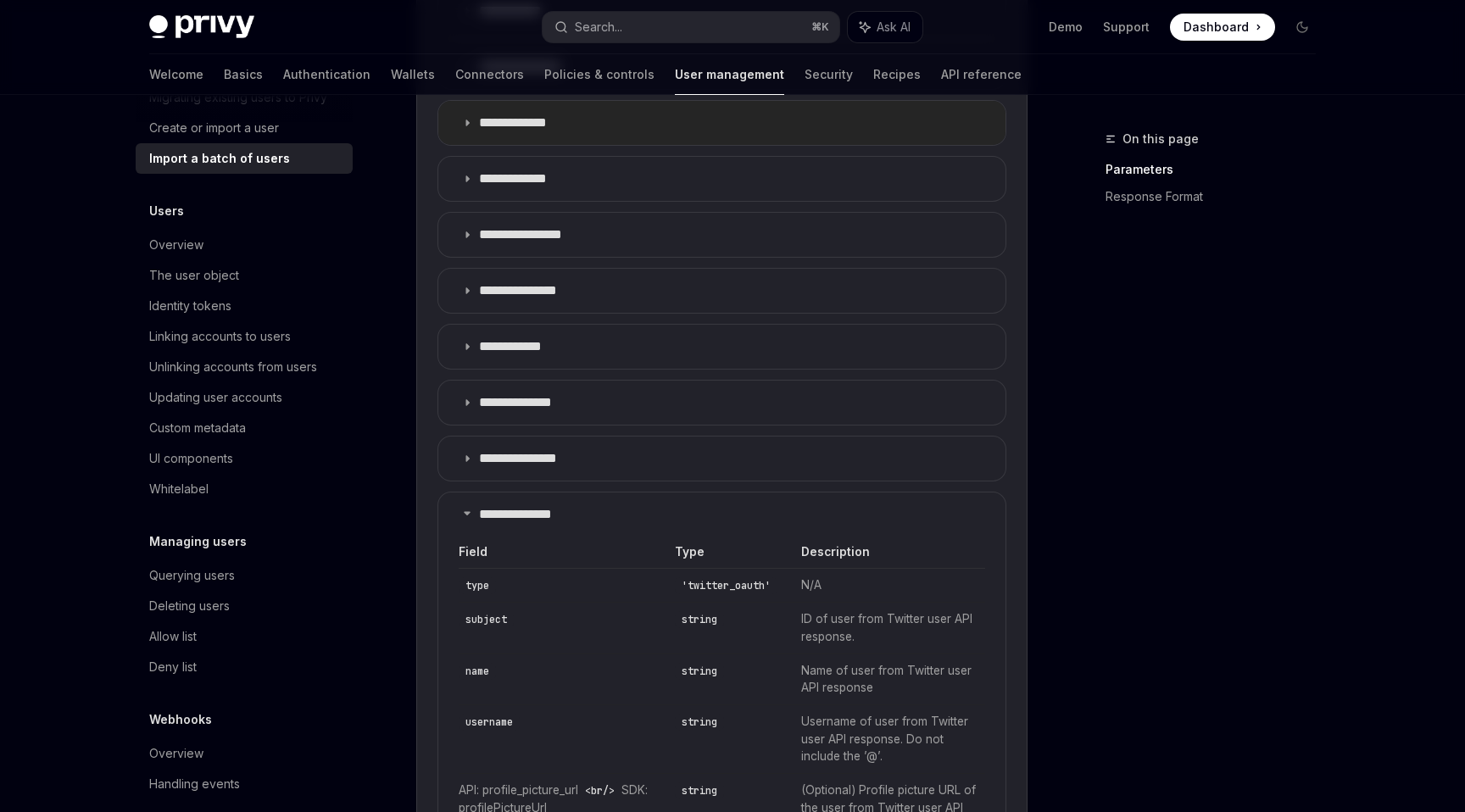
click at [525, 129] on p "**********" at bounding box center [527, 123] width 97 height 17
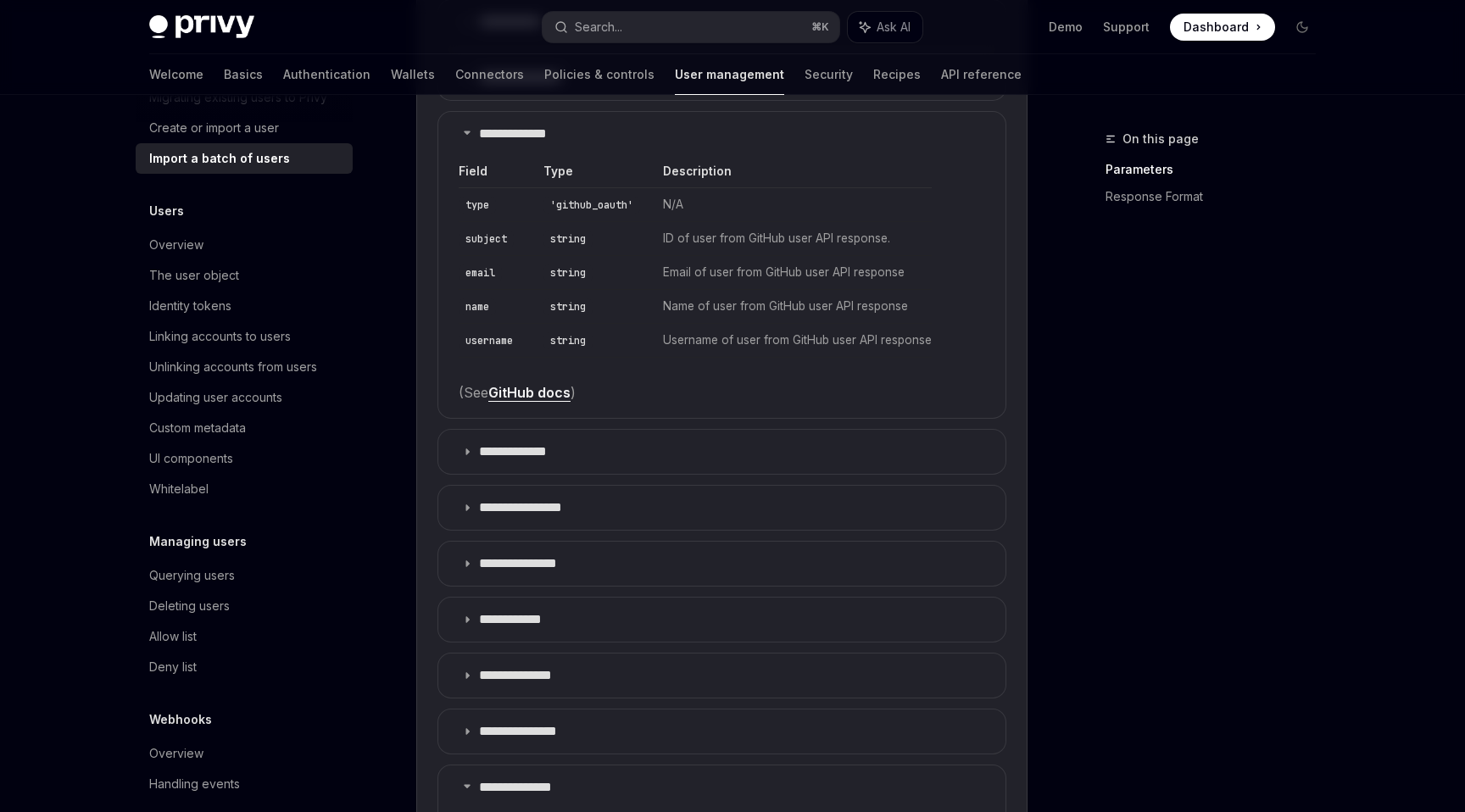
scroll to position [1742, 0]
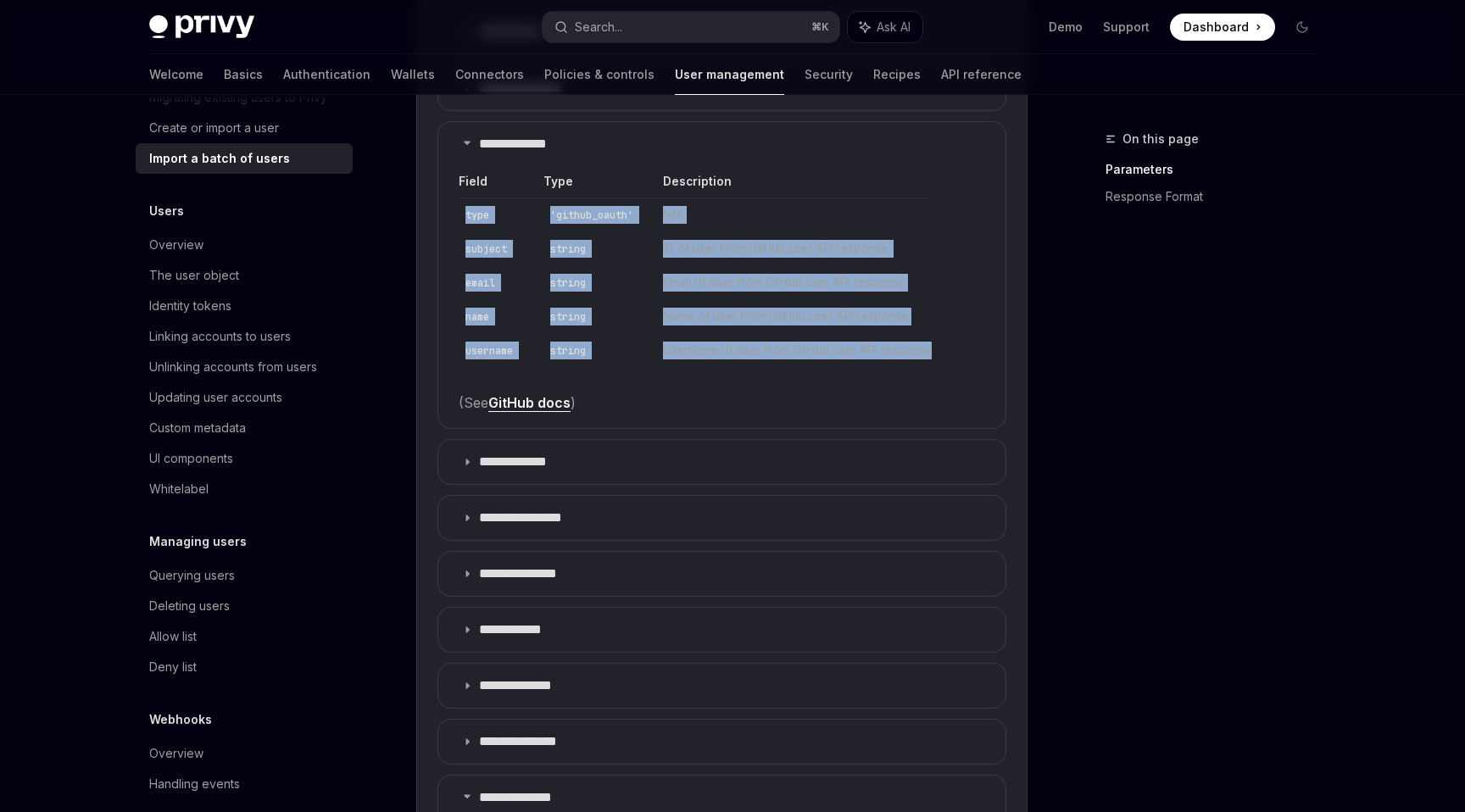
drag, startPoint x: 464, startPoint y: 213, endPoint x: 945, endPoint y: 355, distance: 501.5
click at [945, 355] on table "Field Type Description type 'github_oauth' N/A subject string ID of user from G…" at bounding box center [722, 270] width 527 height 195
copy tbody "type 'github_oauth' N/A subject string ID of user from GitHub user API response…"
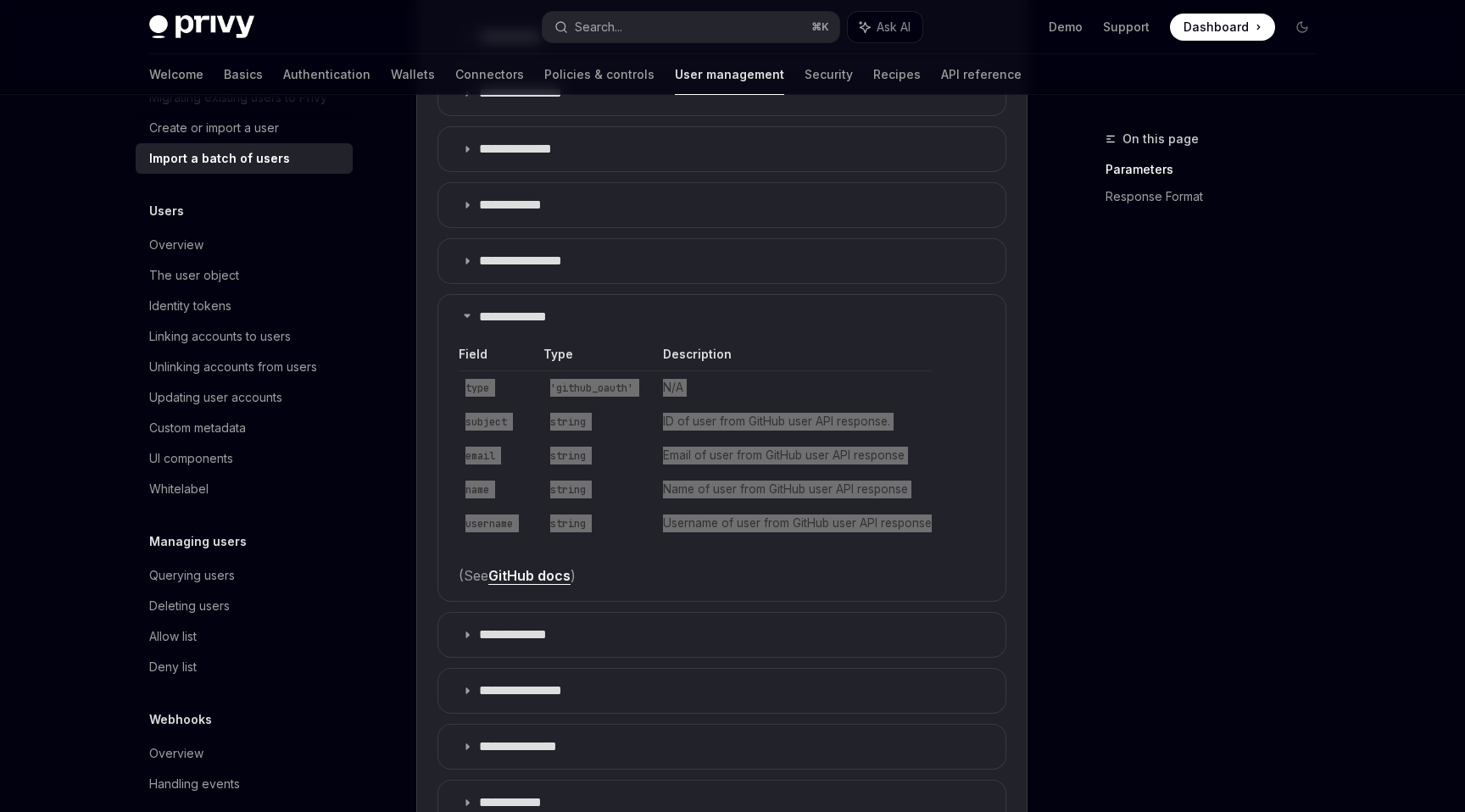
scroll to position [1566, 0]
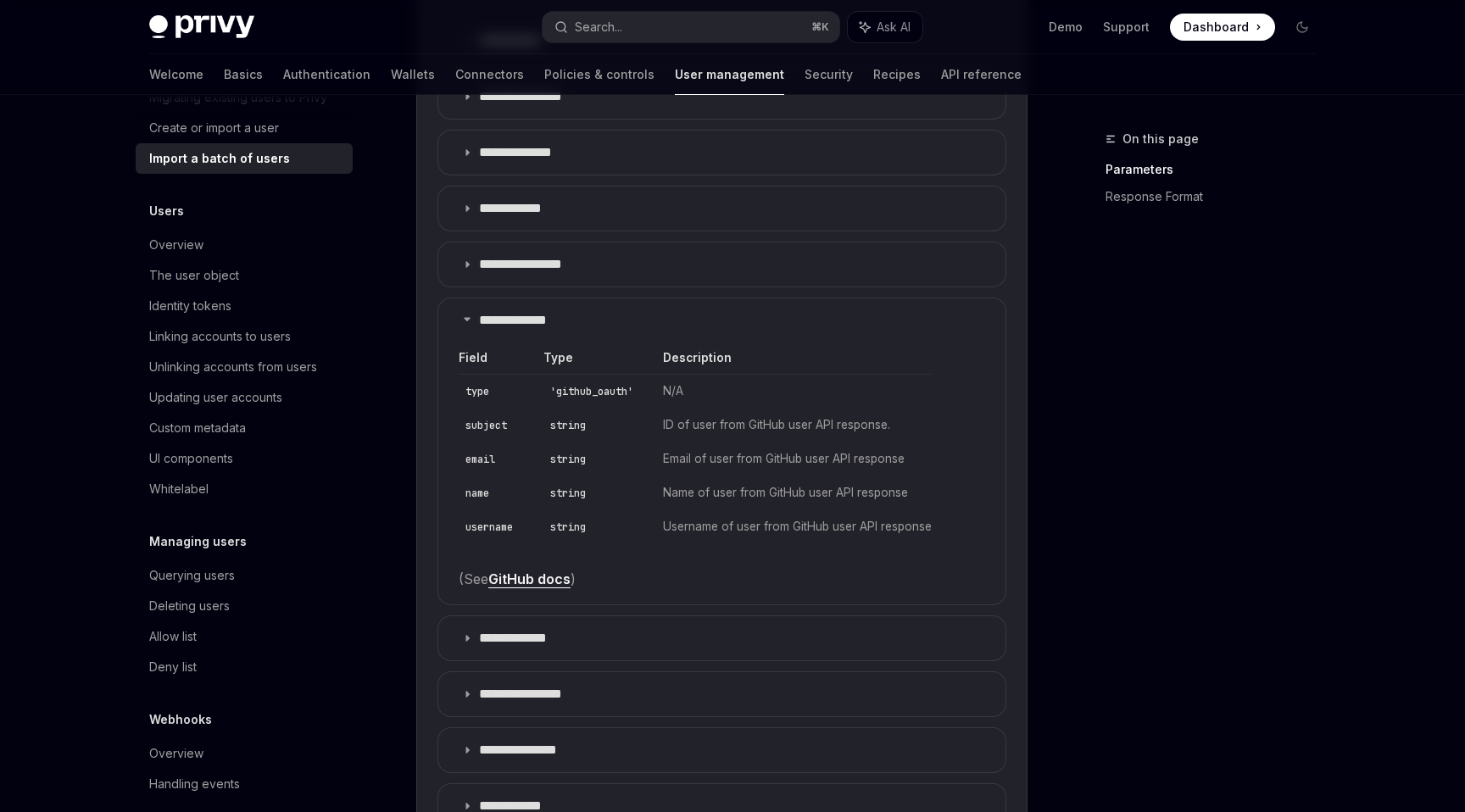
click at [834, 310] on summary "**********" at bounding box center [723, 321] width 568 height 44
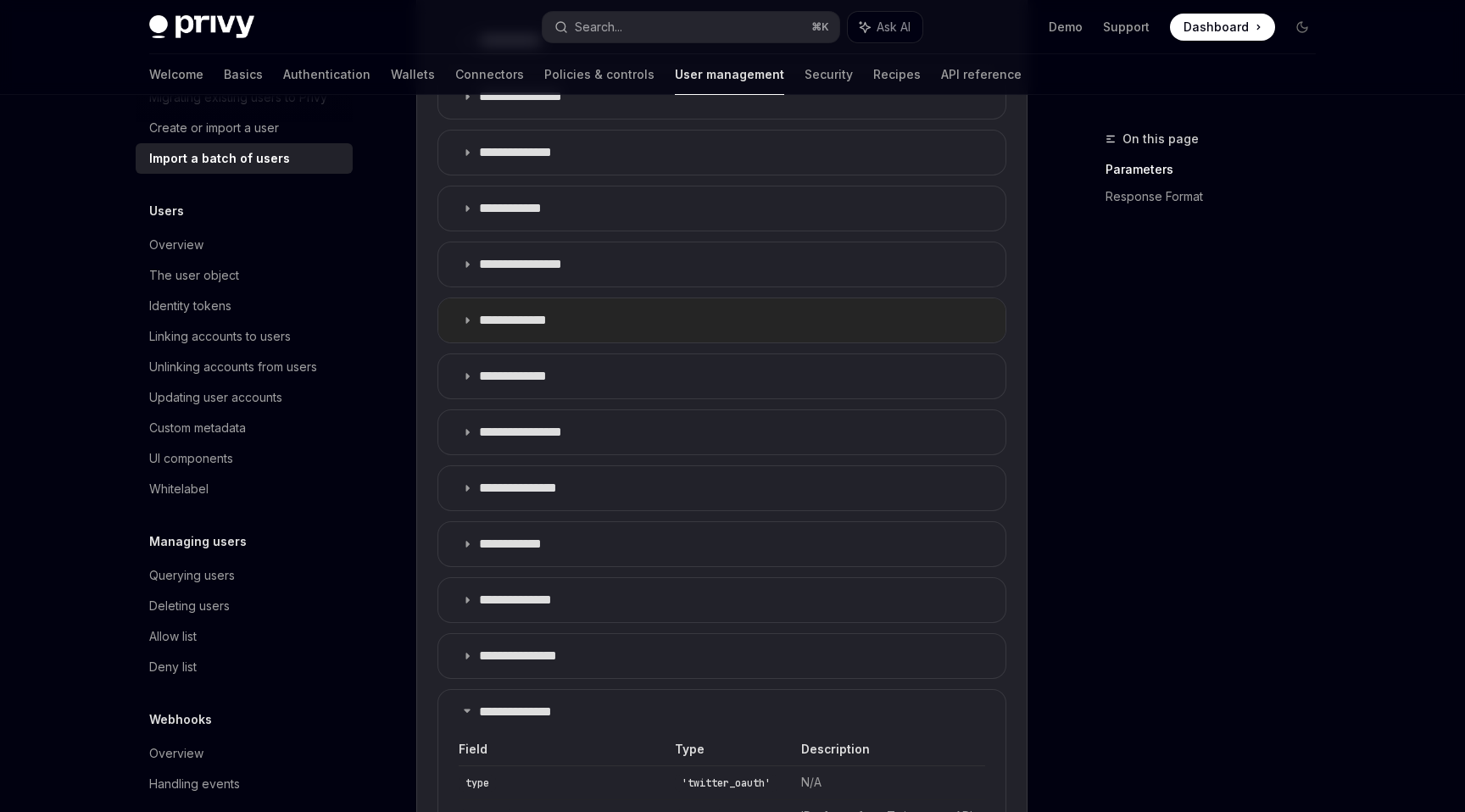
click at [834, 310] on summary "**********" at bounding box center [723, 321] width 568 height 44
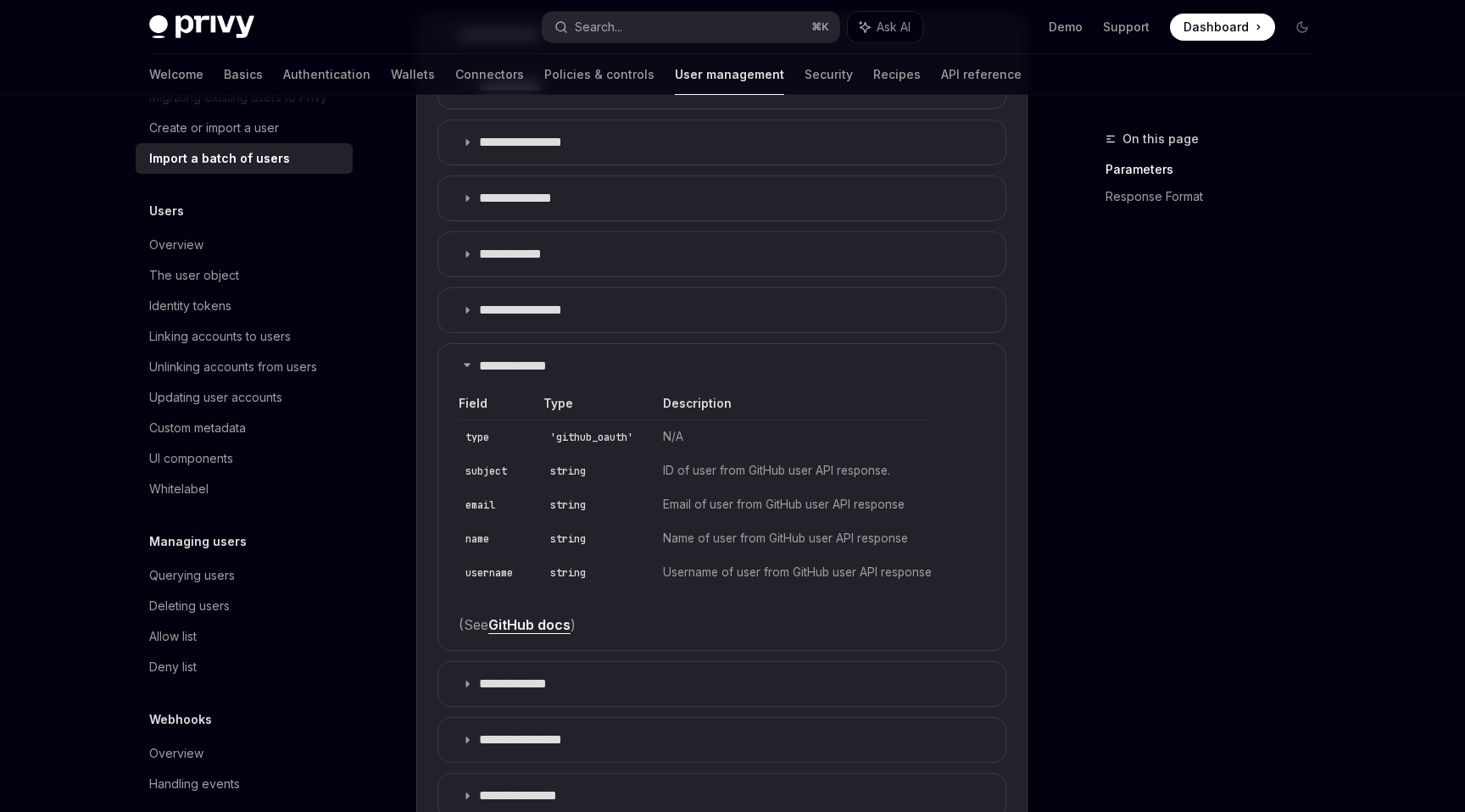
scroll to position [1515, 0]
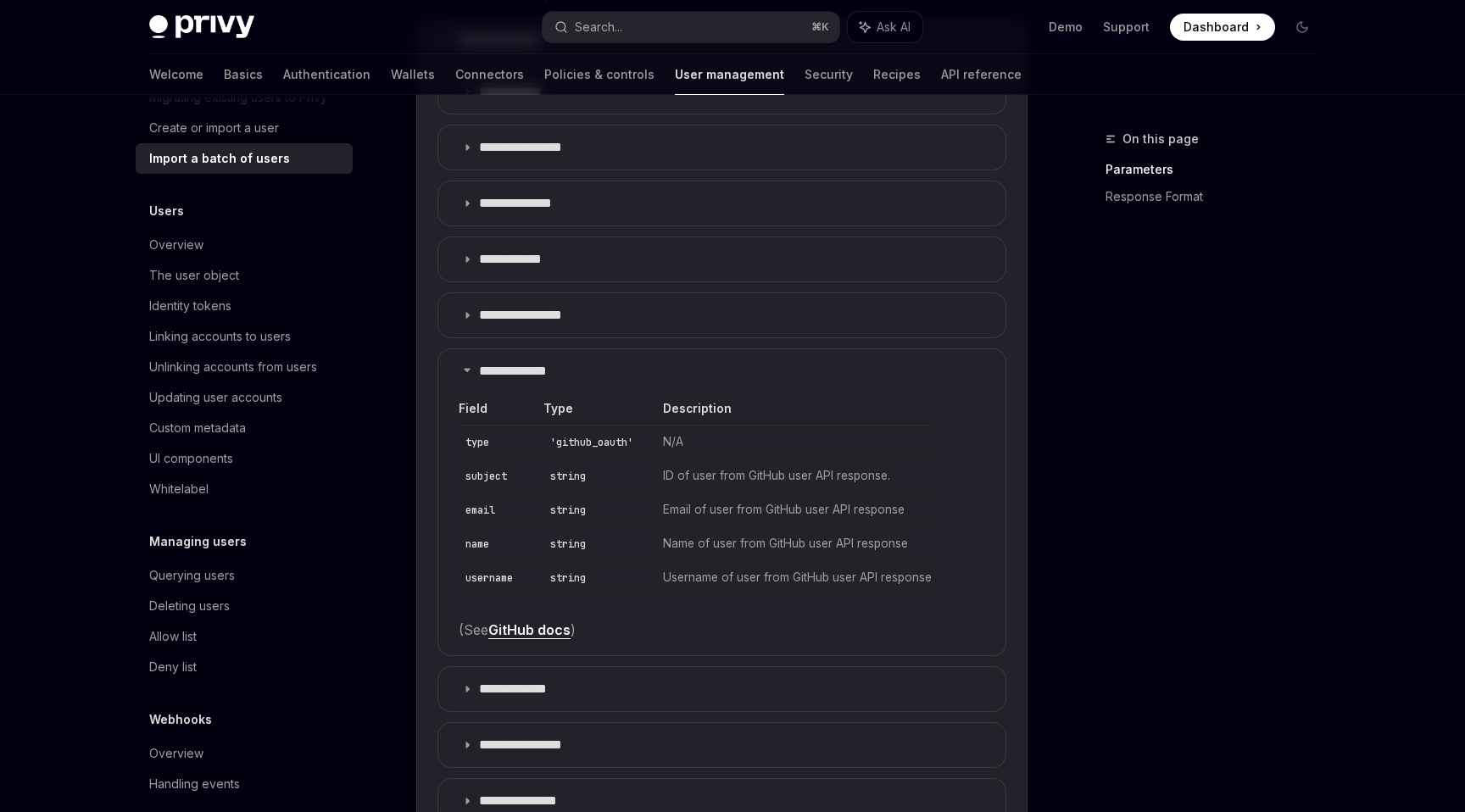
click at [1103, 555] on div "On this page Parameters Response Format" at bounding box center [1200, 470] width 258 height 683
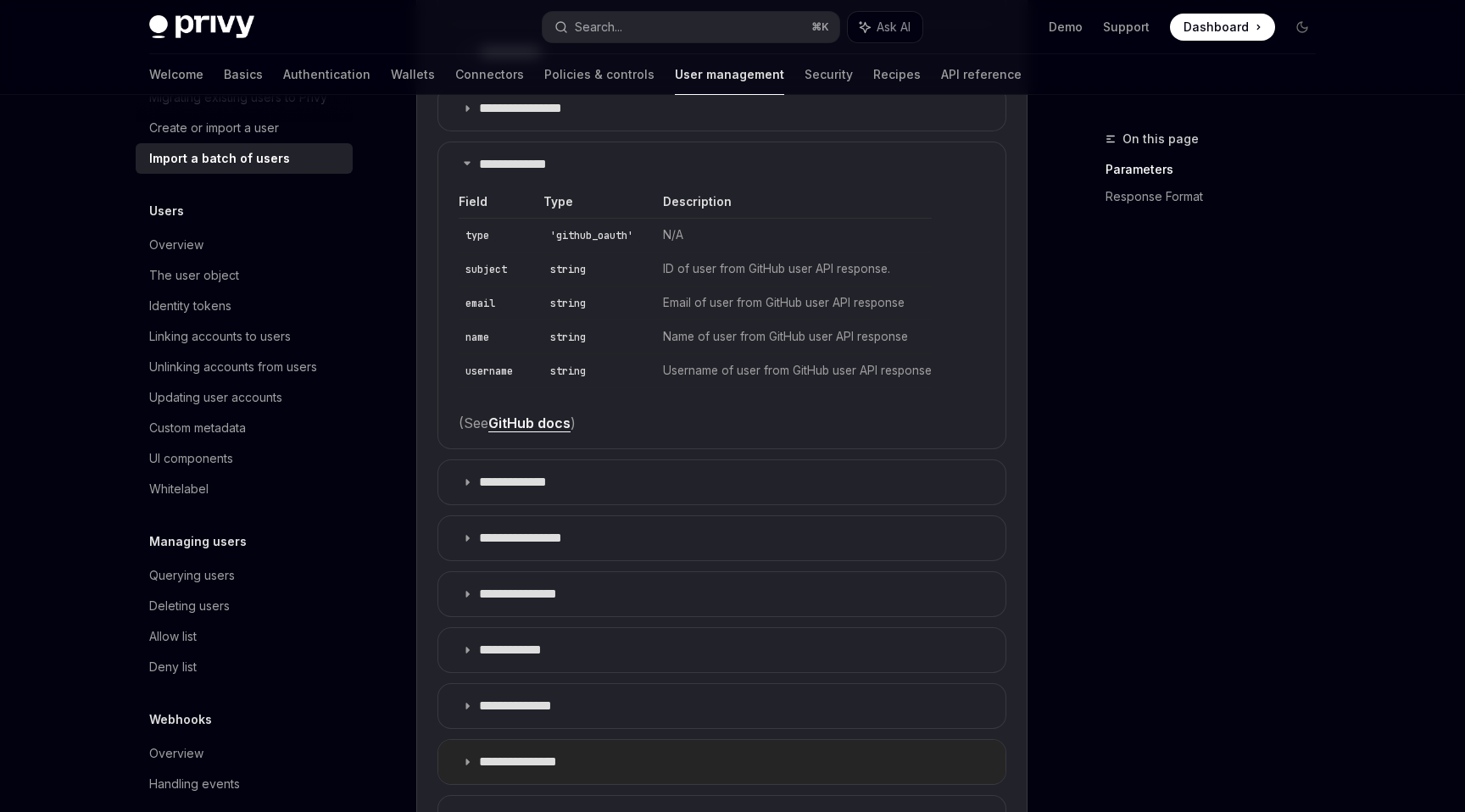
scroll to position [1720, 0]
click at [650, 355] on td "string" at bounding box center [592, 339] width 120 height 34
click at [893, 338] on td "Name of user from GitHub user API response" at bounding box center [791, 339] width 281 height 34
click at [823, 366] on td "Username of user from GitHub user API response" at bounding box center [791, 372] width 281 height 34
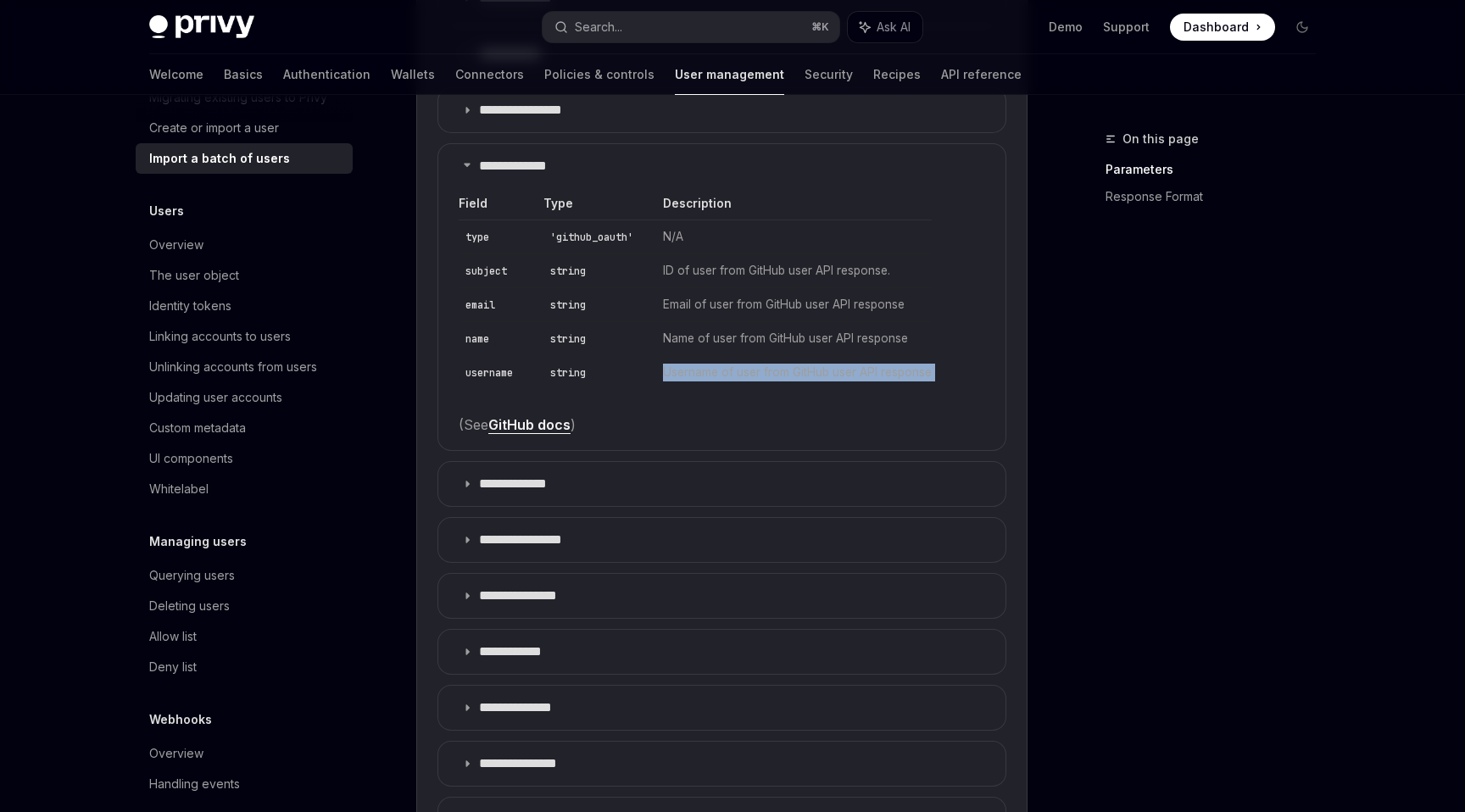
click at [823, 366] on td "Username of user from GitHub user API response" at bounding box center [791, 372] width 281 height 34
click at [773, 299] on td "Email of user from GitHub user API response" at bounding box center [791, 305] width 281 height 34
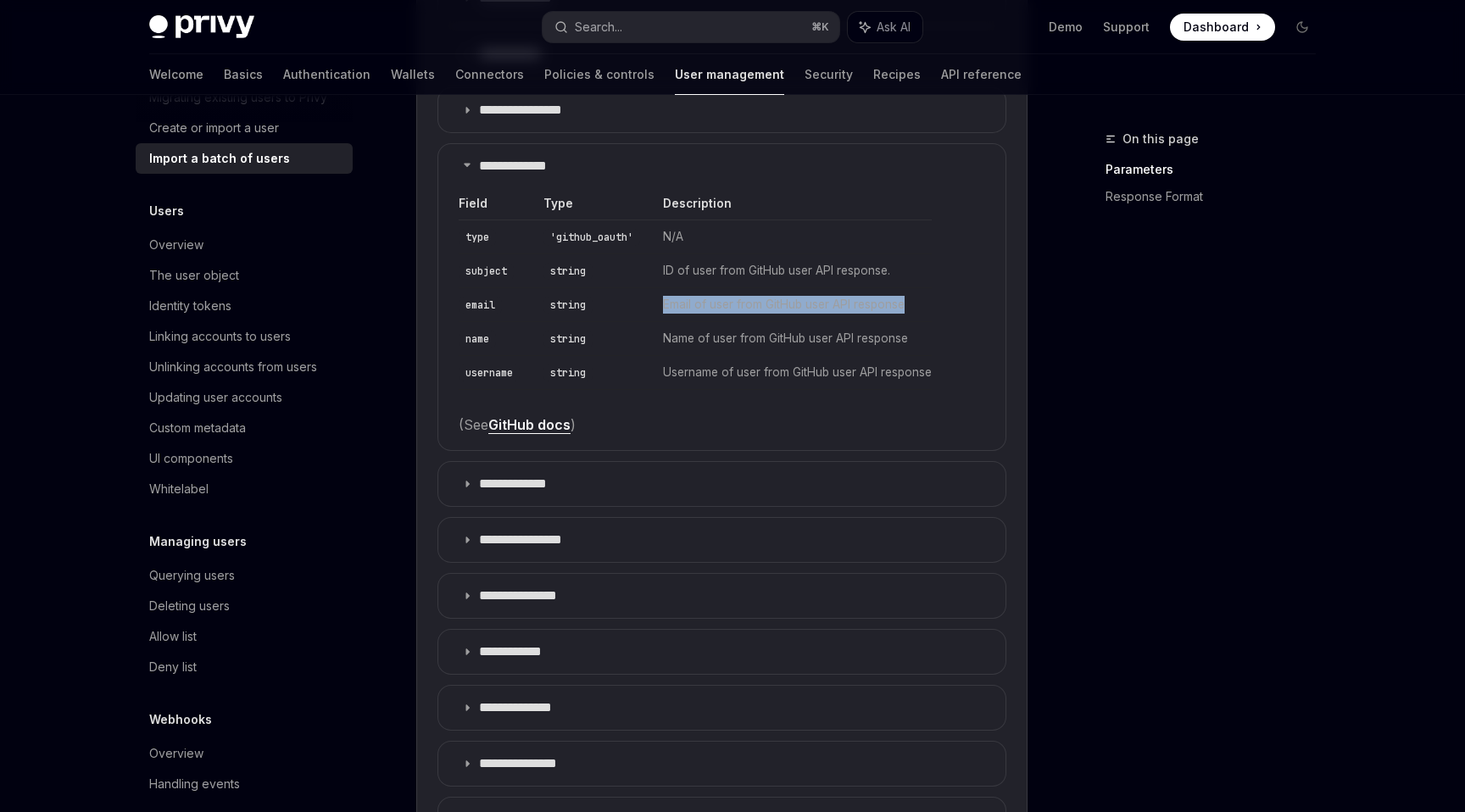
click at [773, 299] on td "Email of user from GitHub user API response" at bounding box center [791, 305] width 281 height 34
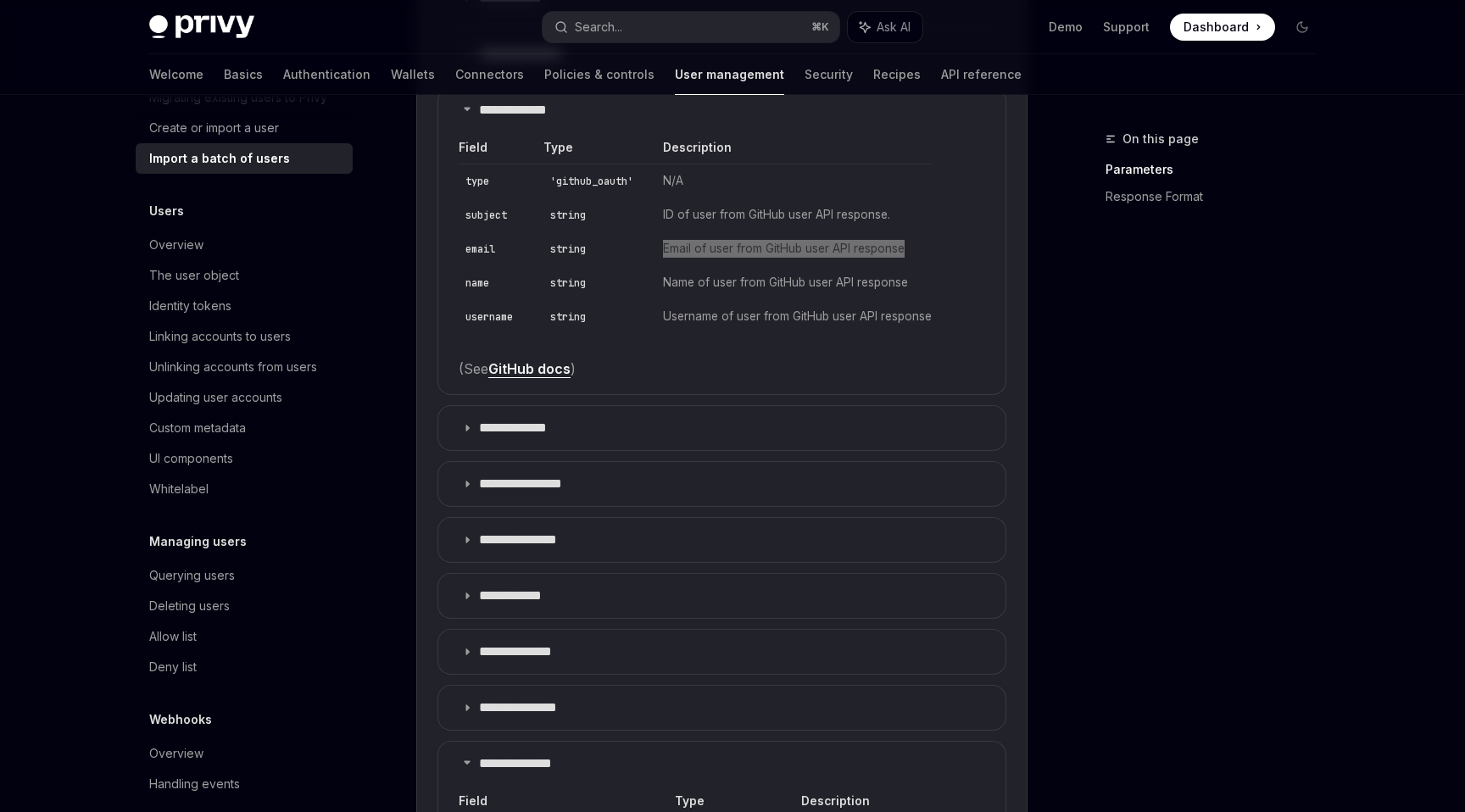
scroll to position [1791, 0]
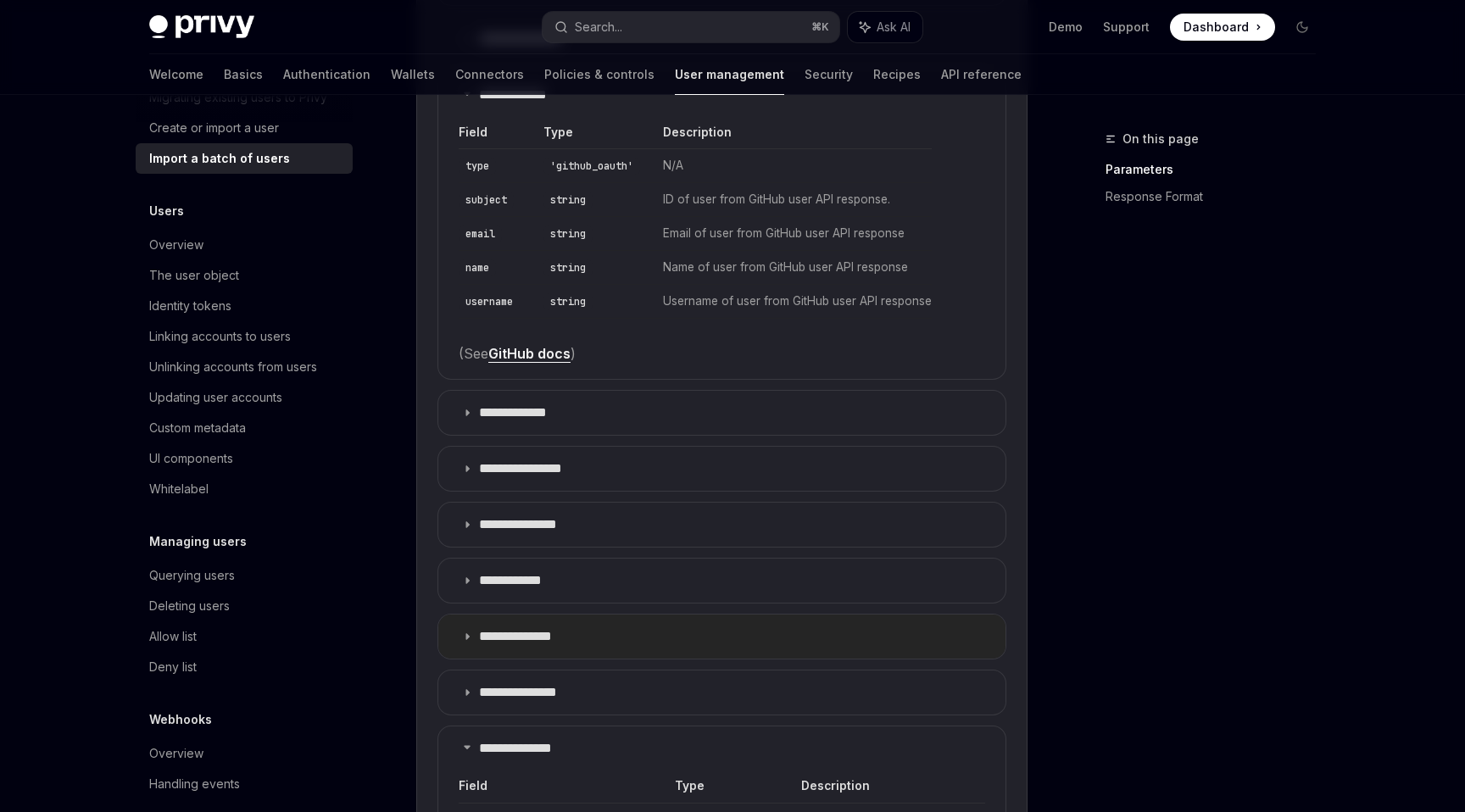
click at [463, 641] on summary "**********" at bounding box center [723, 636] width 568 height 44
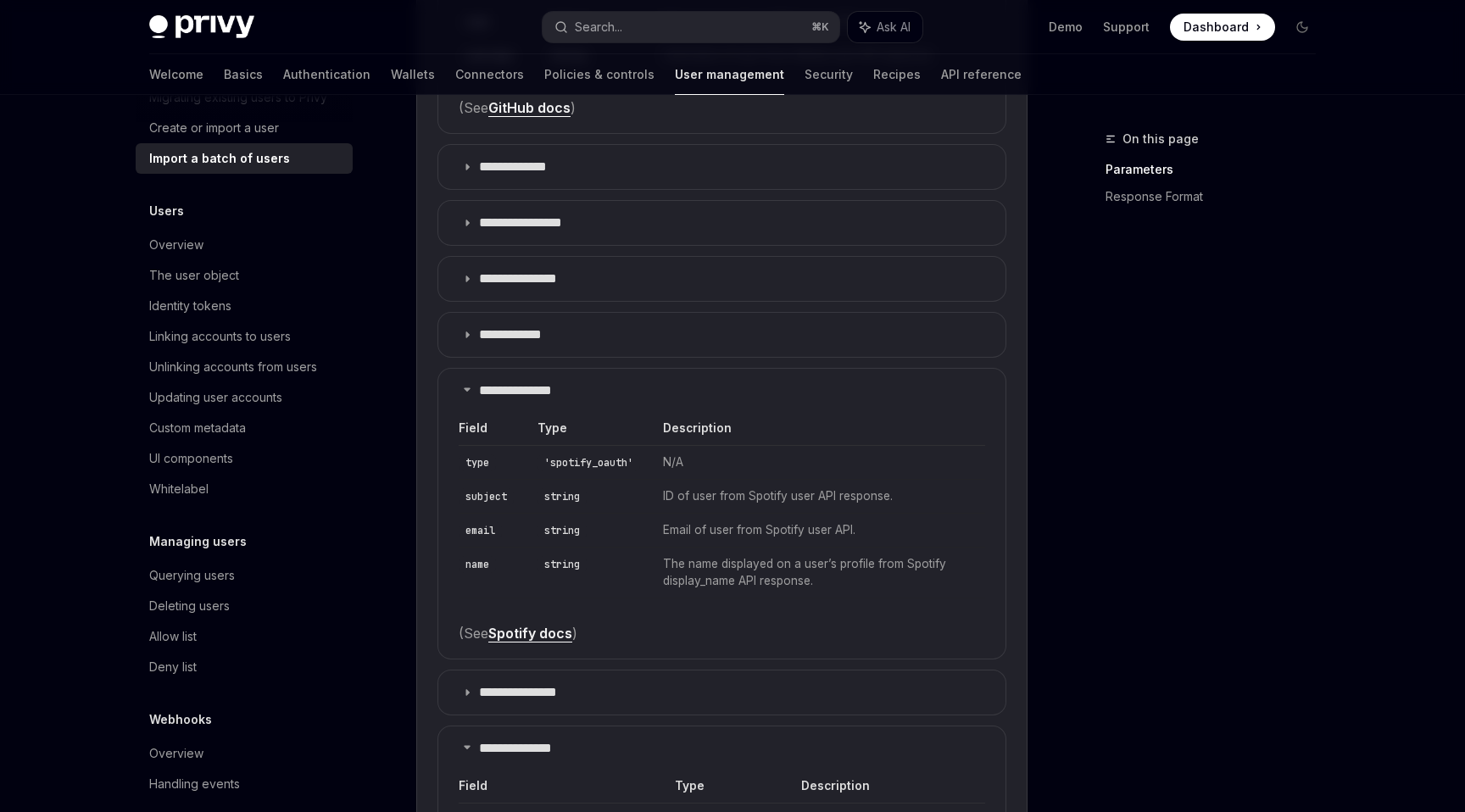
click at [551, 630] on link "Spotify docs" at bounding box center [531, 633] width 84 height 18
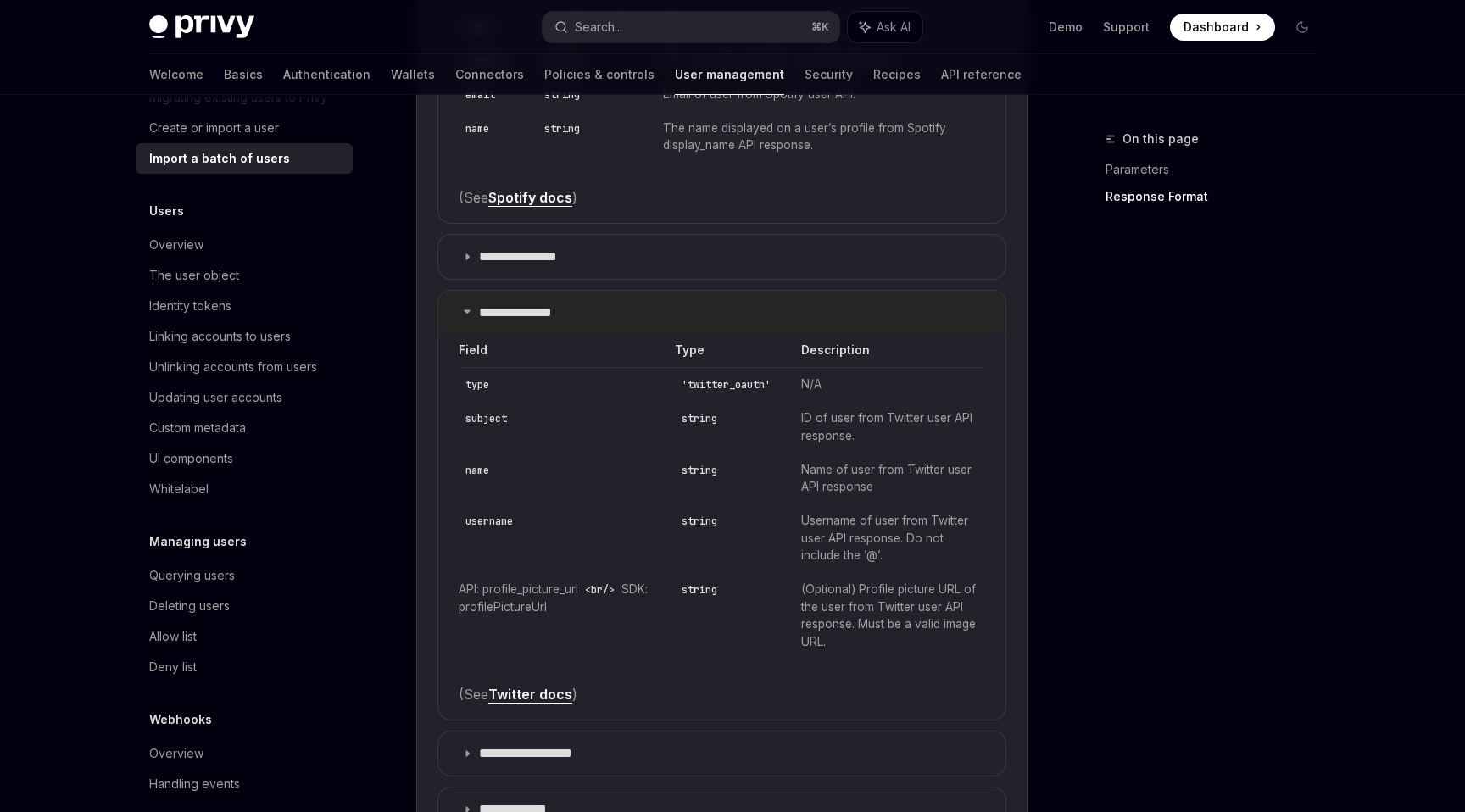
scroll to position [2468, 0]
